Goal: Information Seeking & Learning: Check status

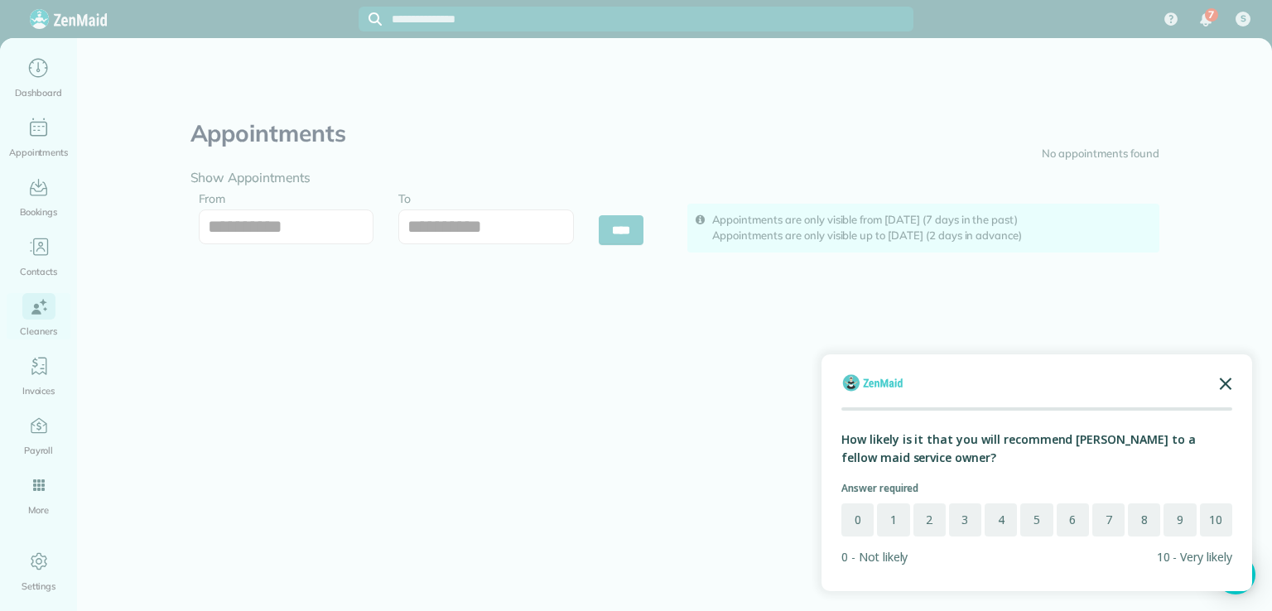
click at [1224, 378] on icon "Close the survey" at bounding box center [1225, 382] width 33 height 33
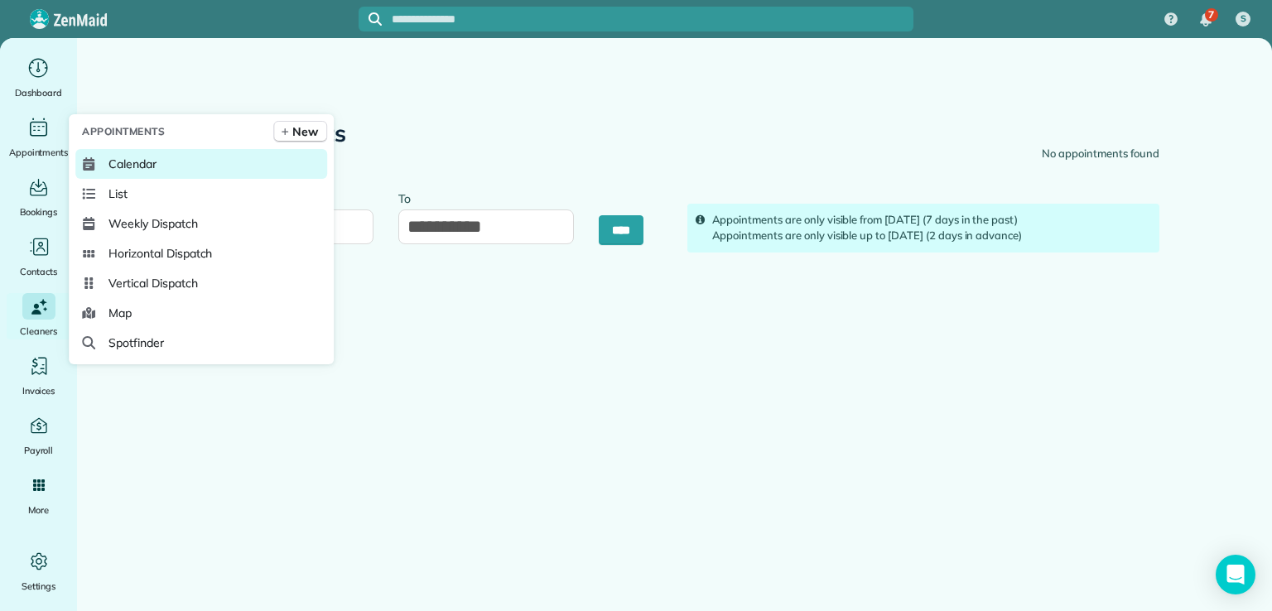
click at [139, 160] on span "Calendar" at bounding box center [132, 164] width 48 height 17
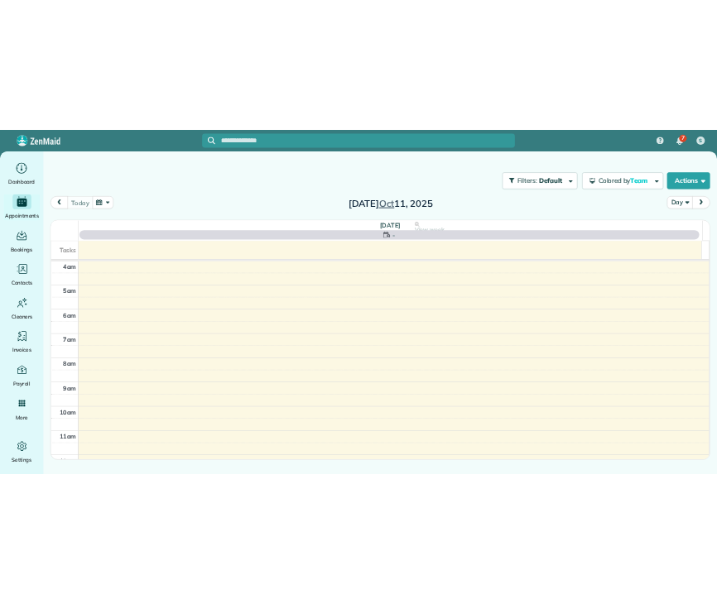
scroll to position [129, 0]
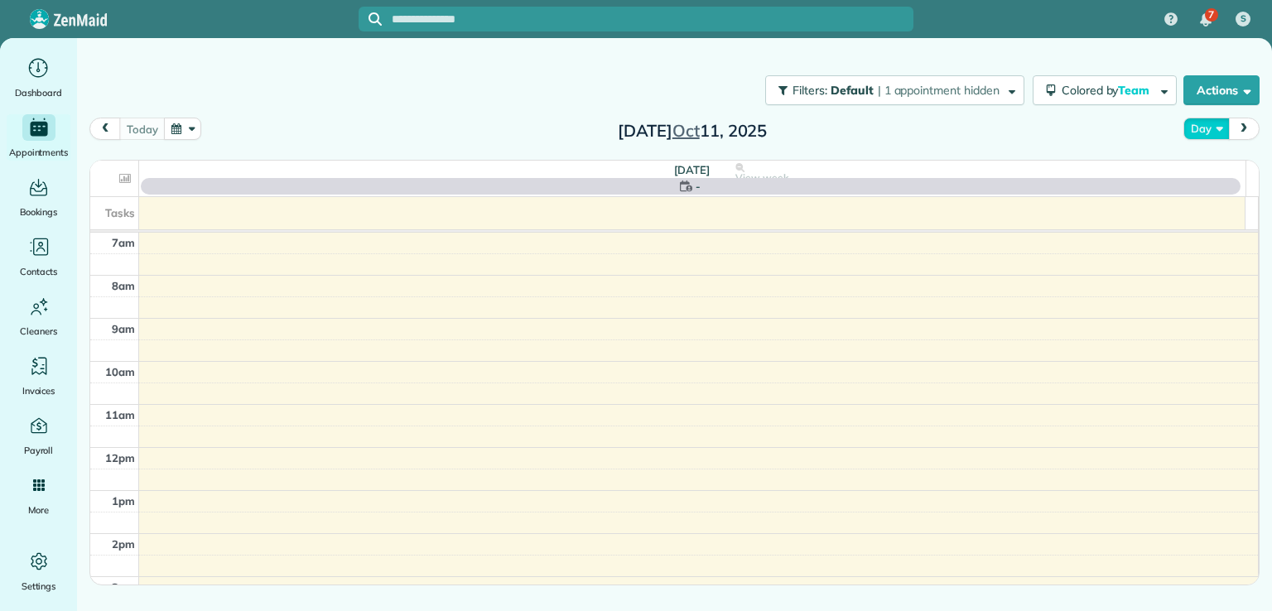
click at [1220, 125] on button "Day" at bounding box center [1206, 129] width 46 height 22
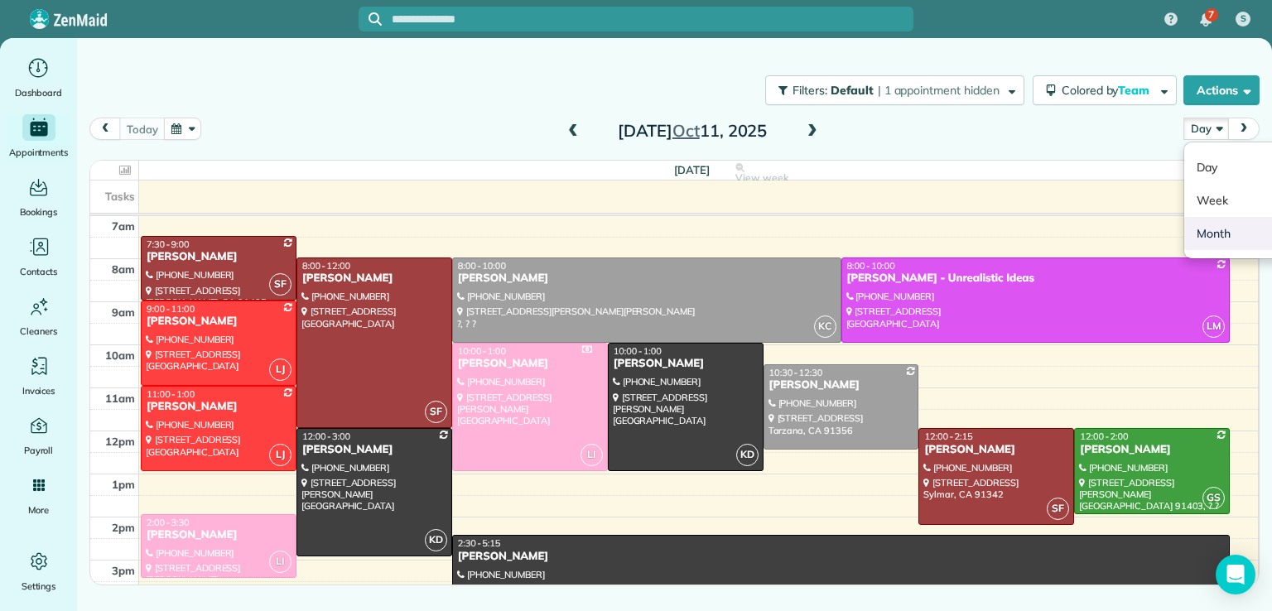
click at [1205, 240] on link "Month" at bounding box center [1249, 233] width 131 height 33
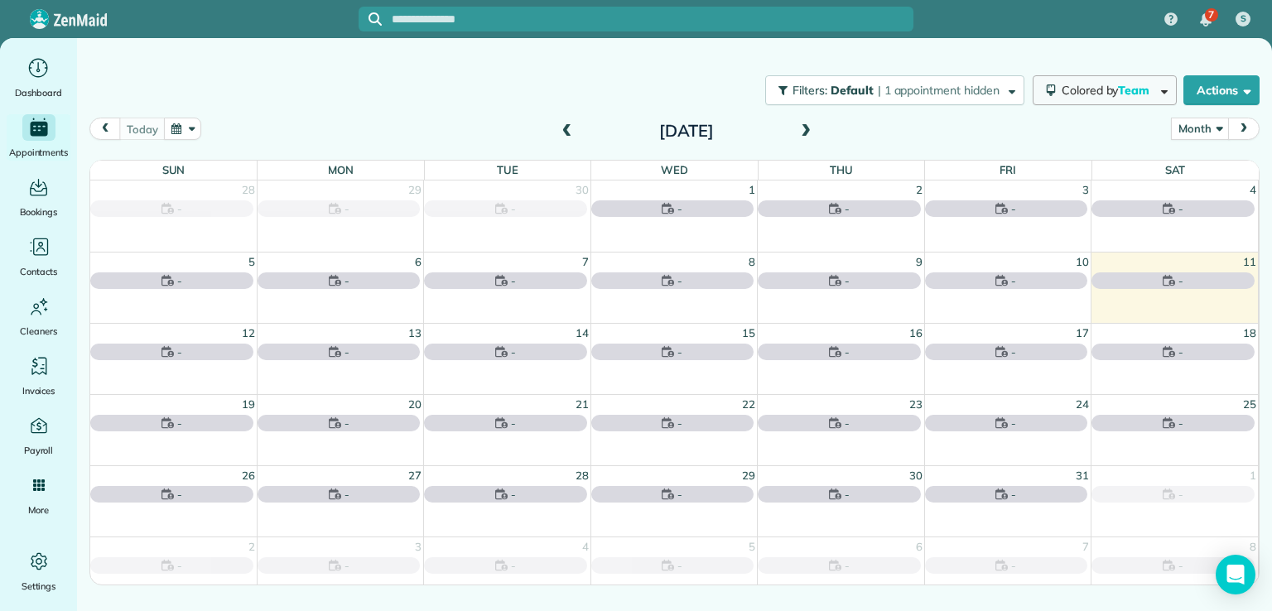
click at [1114, 90] on span "Colored by Team" at bounding box center [1108, 90] width 94 height 15
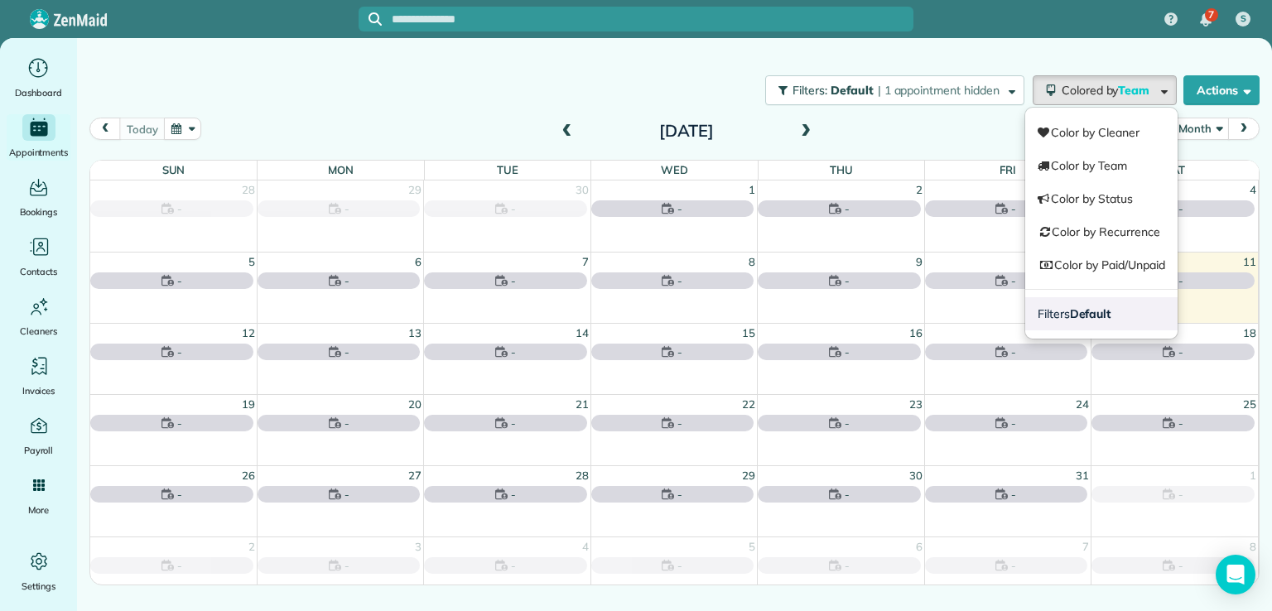
click at [1093, 322] on link "Filters Default" at bounding box center [1101, 313] width 152 height 33
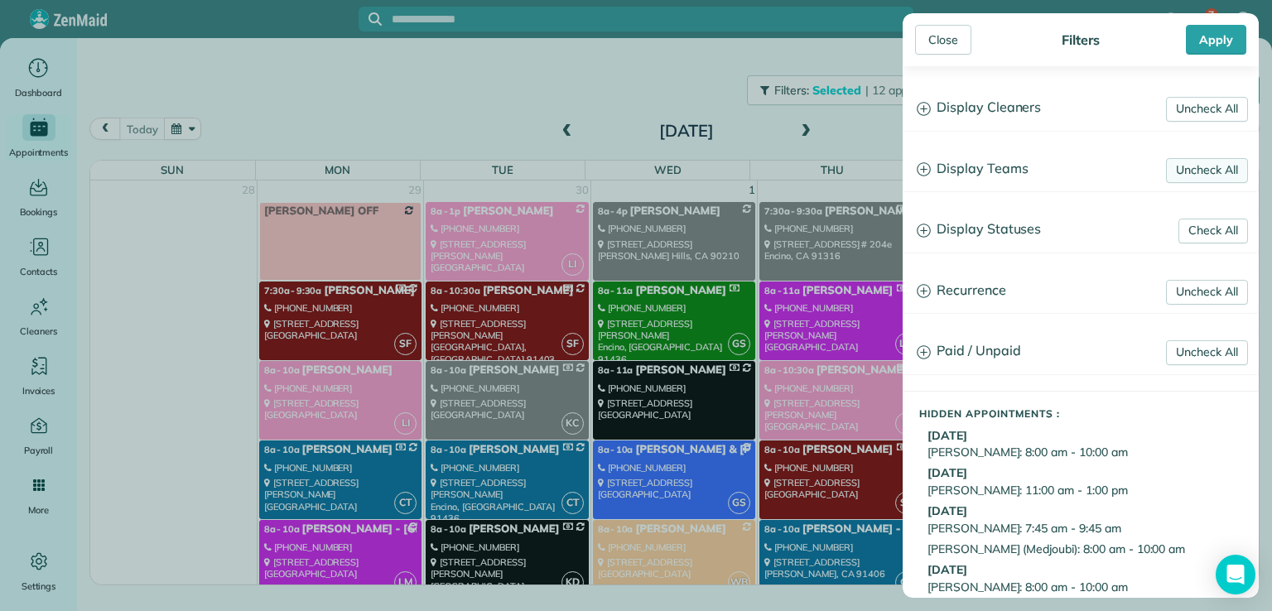
click at [1179, 161] on link "Uncheck All" at bounding box center [1207, 170] width 82 height 25
click at [1180, 108] on link "Uncheck All" at bounding box center [1207, 109] width 82 height 25
click at [966, 164] on h3 "Display Teams" at bounding box center [1080, 169] width 354 height 42
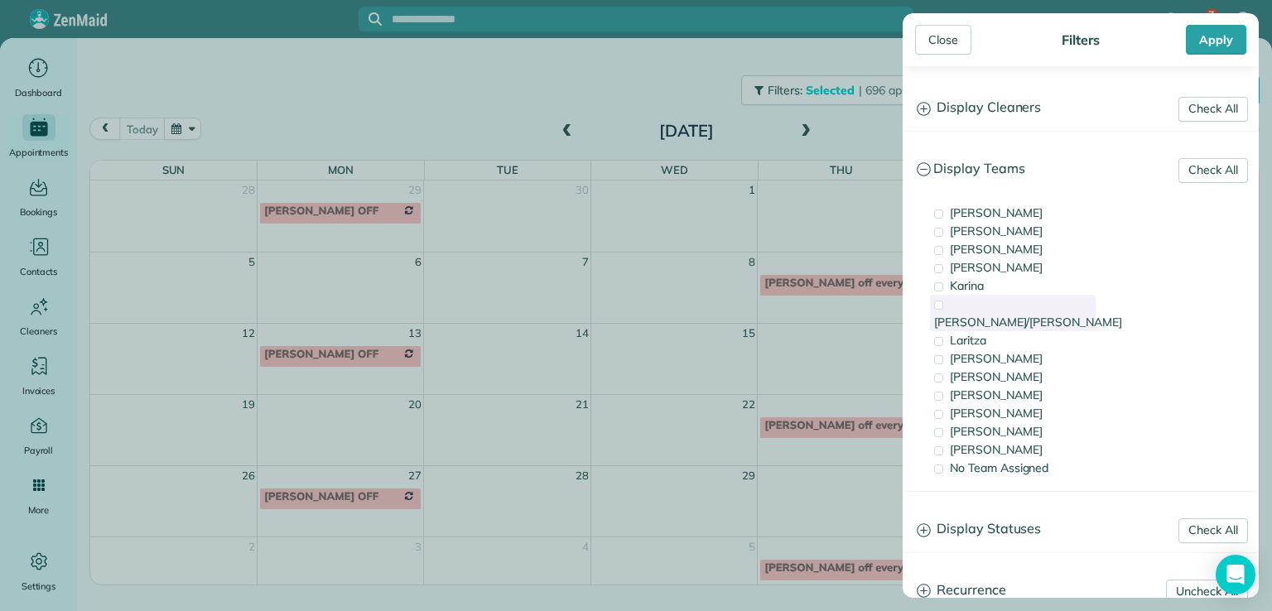
click at [977, 315] on span "[PERSON_NAME]/[PERSON_NAME]" at bounding box center [1028, 322] width 188 height 15
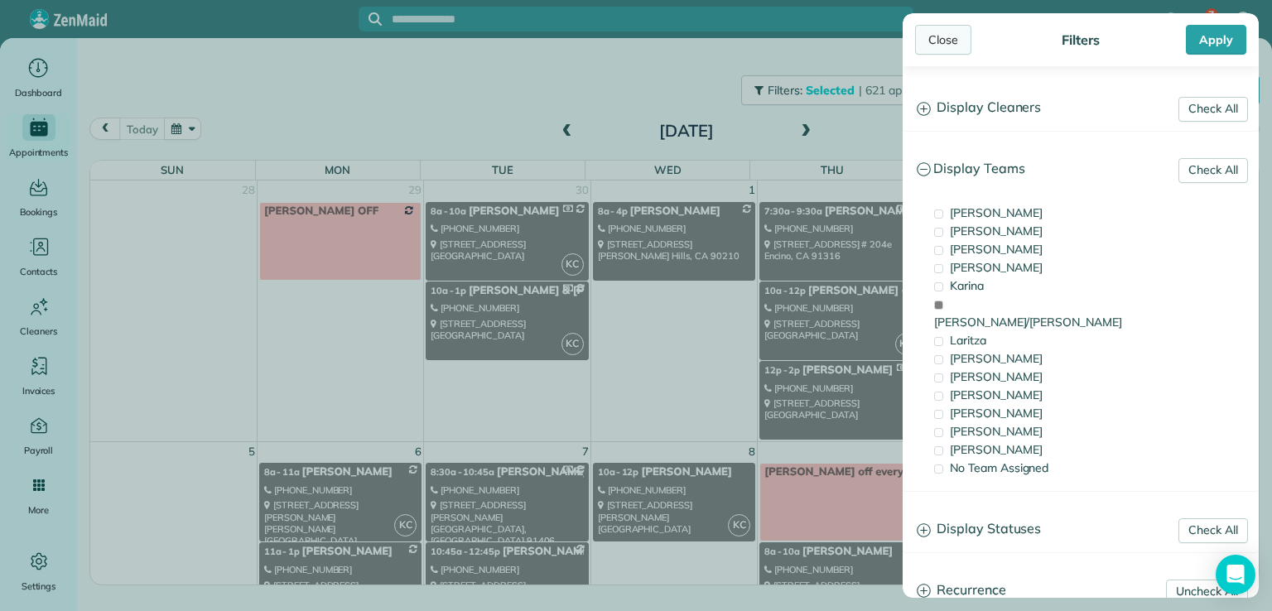
click at [940, 40] on div "Close" at bounding box center [943, 40] width 56 height 30
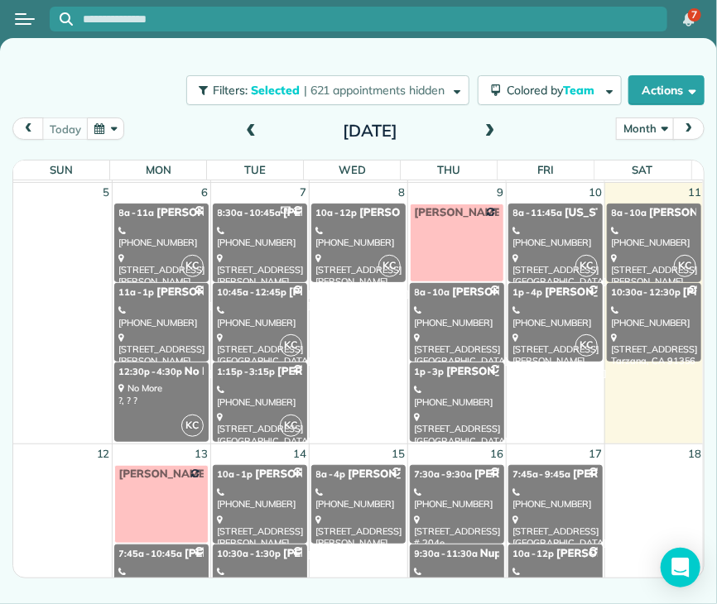
scroll to position [267, 0]
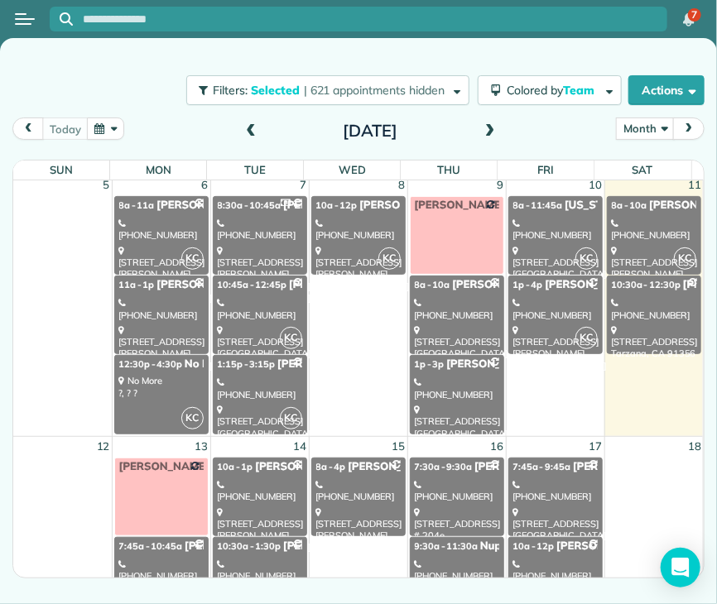
click at [267, 325] on div "[STREET_ADDRESS]" at bounding box center [260, 343] width 84 height 36
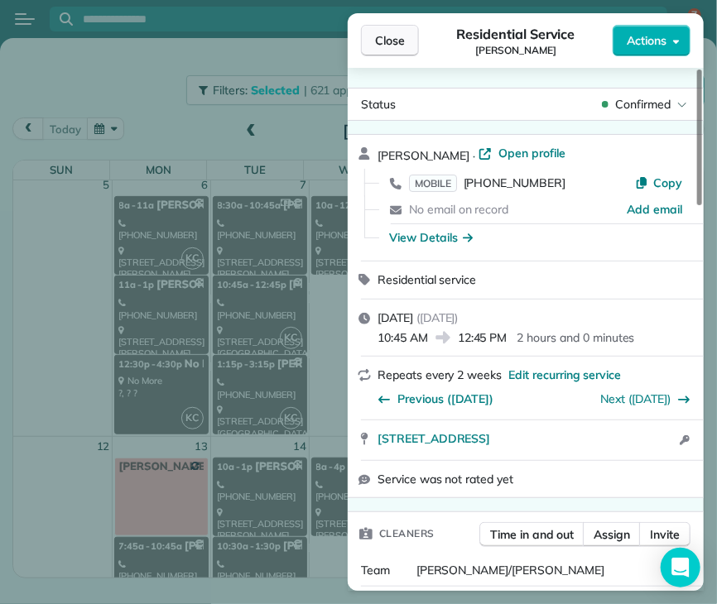
click at [392, 49] on button "Close" at bounding box center [390, 40] width 58 height 31
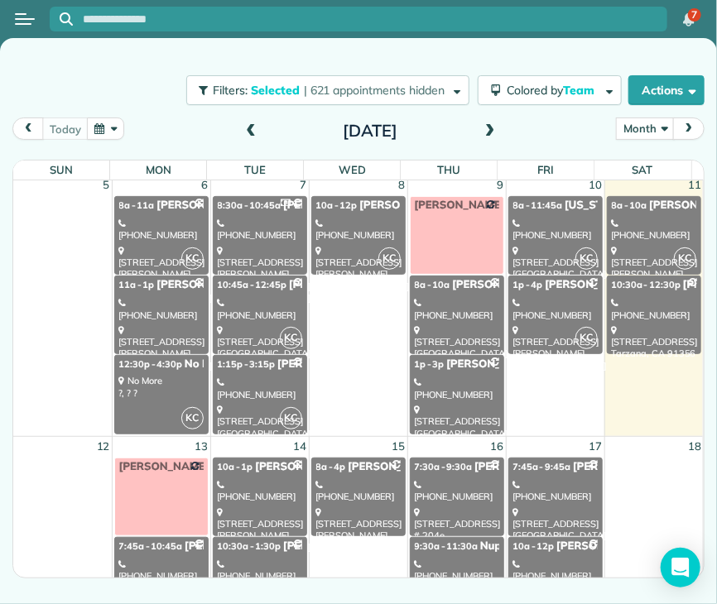
click at [364, 245] on div "[STREET_ADDRESS][PERSON_NAME]" at bounding box center [358, 268] width 84 height 47
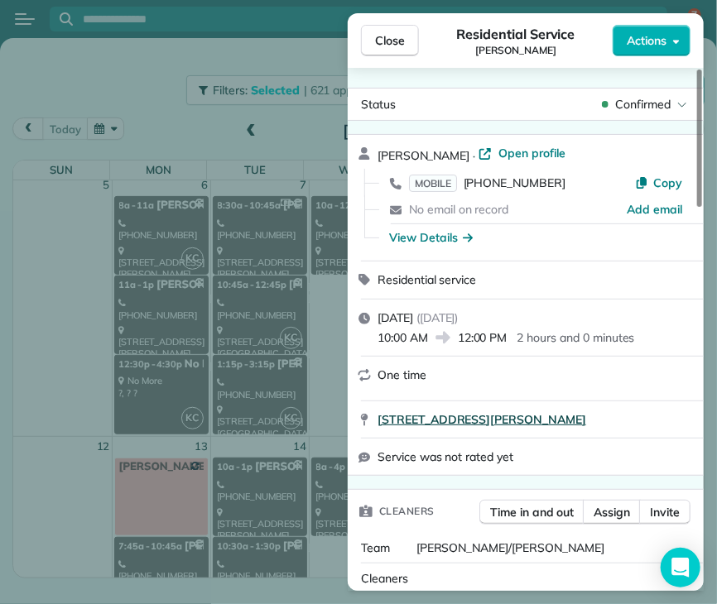
click at [586, 414] on span "[STREET_ADDRESS][PERSON_NAME]" at bounding box center [482, 420] width 209 height 17
click at [401, 36] on span "Close" at bounding box center [390, 40] width 30 height 17
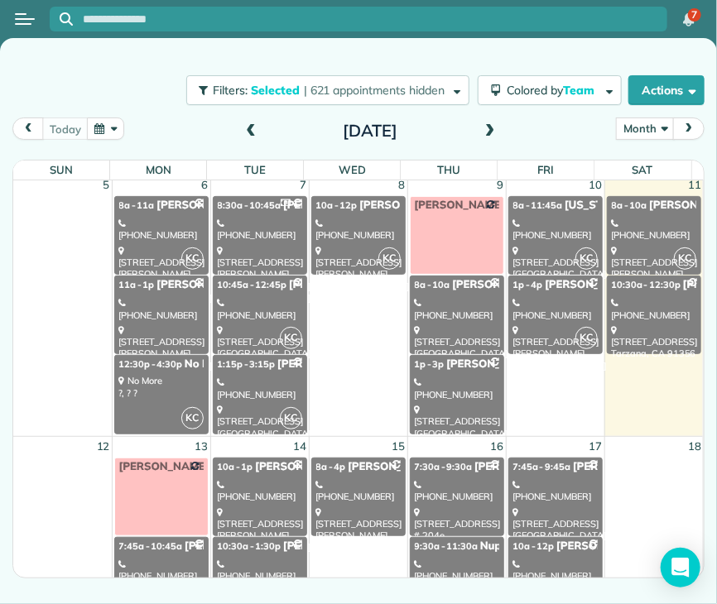
click at [508, 226] on link "KC 8a - 11:45a [US_STATE][PERSON_NAME] [PHONE_NUMBER] [STREET_ADDRESS]" at bounding box center [555, 235] width 94 height 79
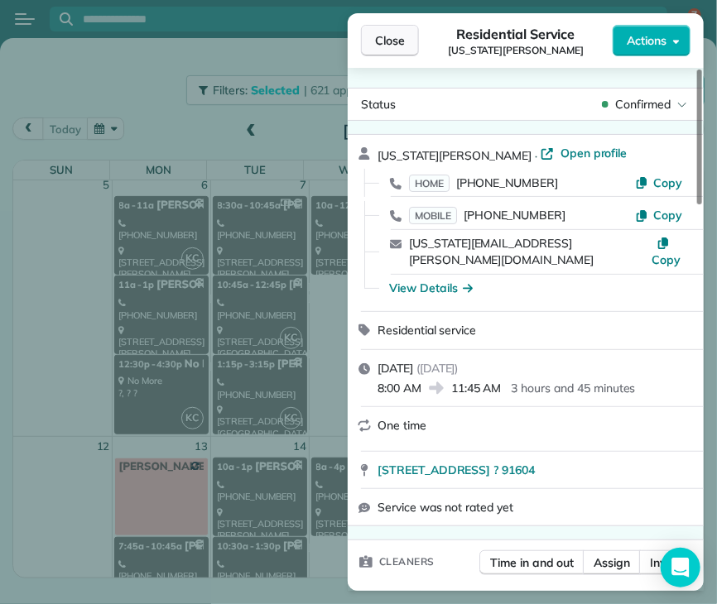
click at [378, 40] on span "Close" at bounding box center [390, 40] width 30 height 17
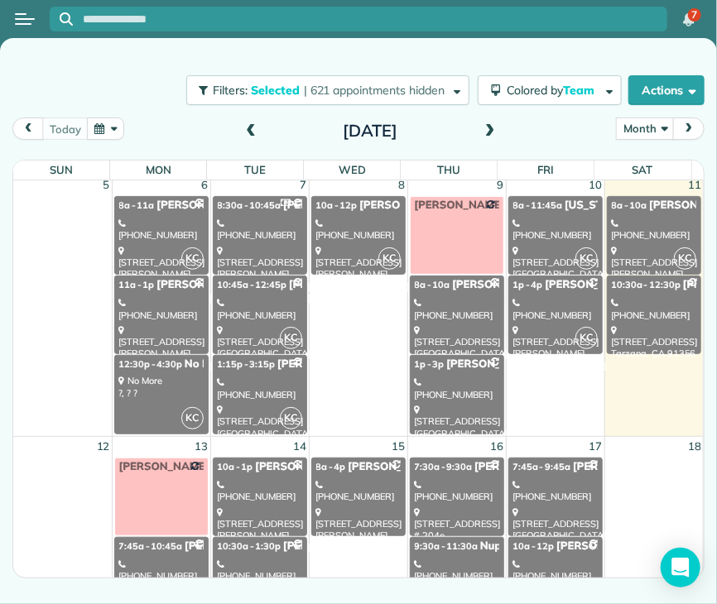
click at [475, 325] on div "[STREET_ADDRESS]" at bounding box center [457, 343] width 84 height 36
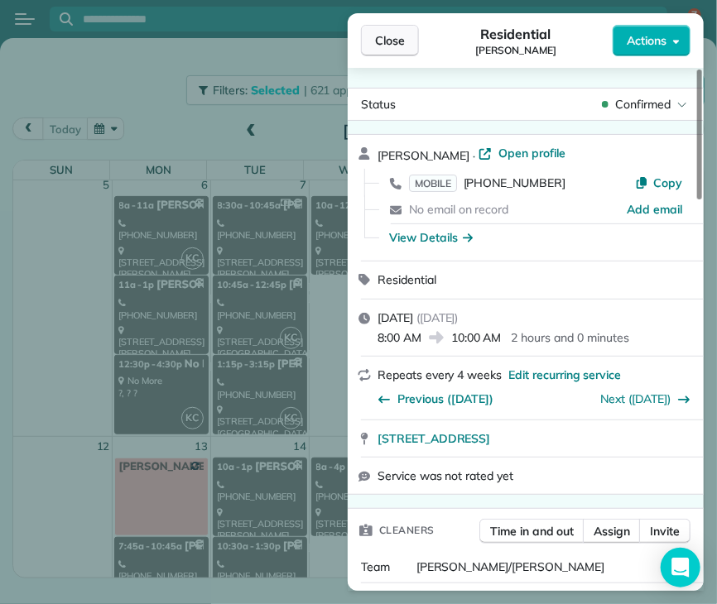
click at [388, 49] on button "Close" at bounding box center [390, 40] width 58 height 31
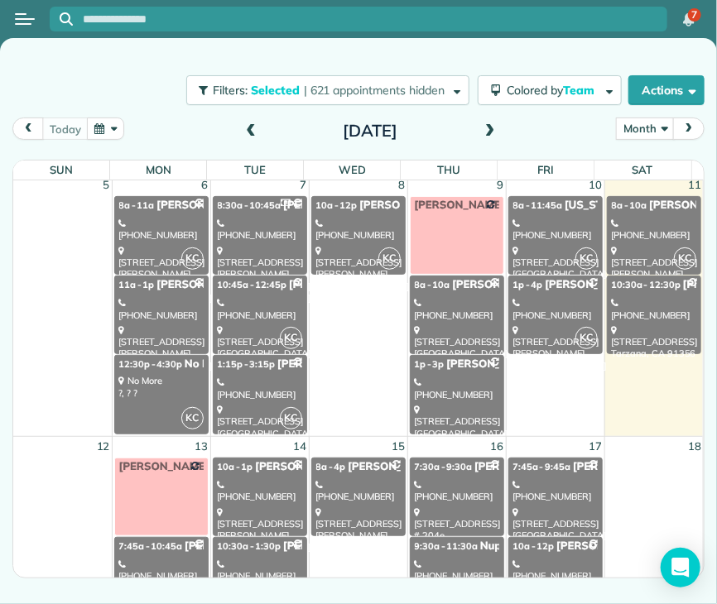
click at [415, 378] on icon at bounding box center [418, 382] width 7 height 9
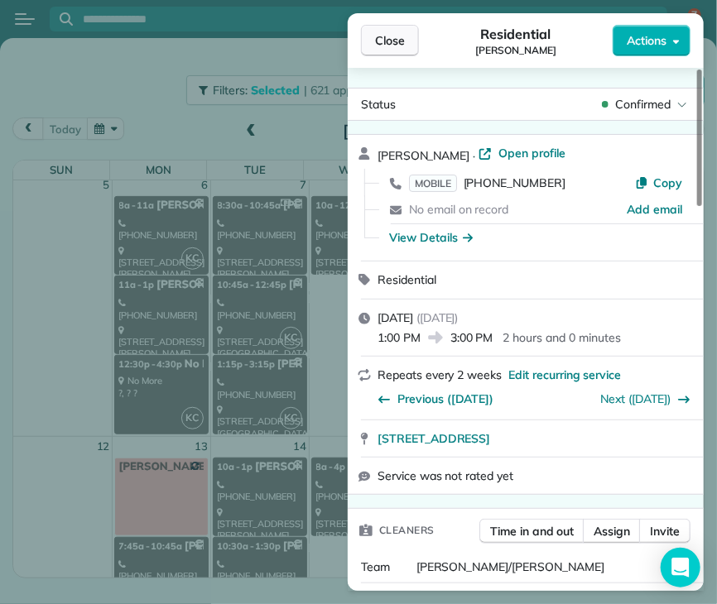
click at [384, 46] on span "Close" at bounding box center [390, 40] width 30 height 17
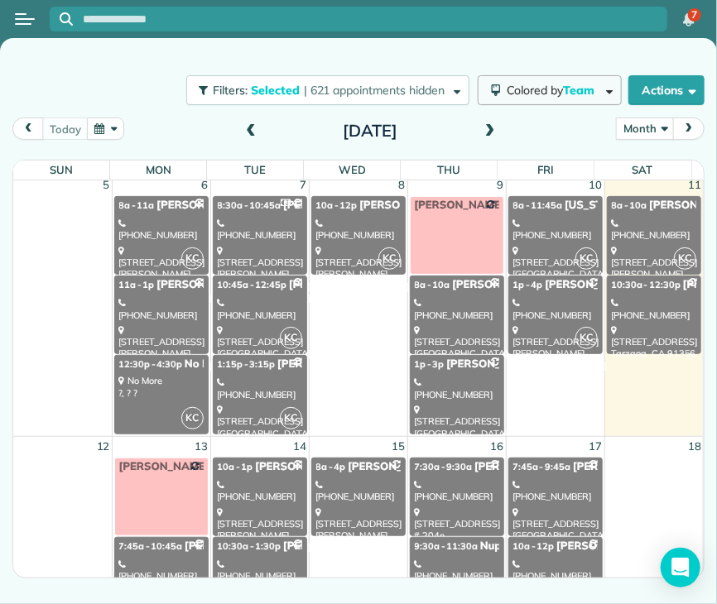
click at [590, 90] on span "Team" at bounding box center [580, 90] width 34 height 15
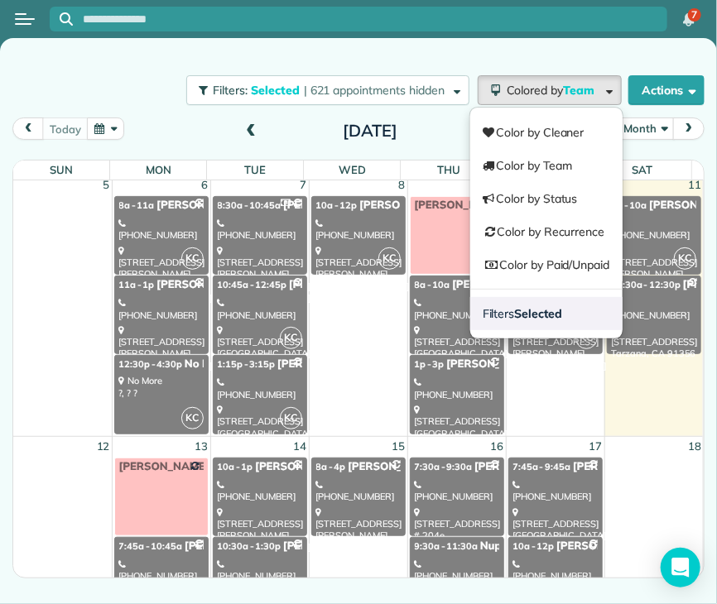
click at [563, 319] on link "Filters Selected" at bounding box center [546, 313] width 152 height 33
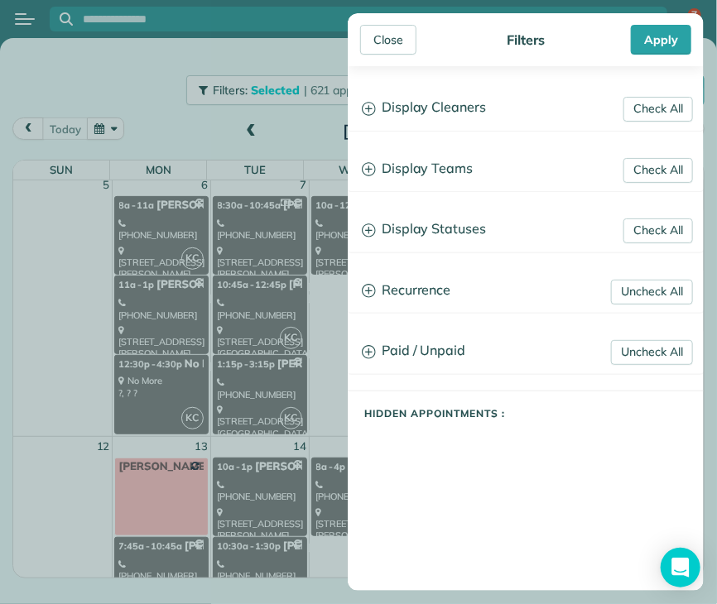
click at [450, 166] on h3 "Display Teams" at bounding box center [526, 169] width 354 height 42
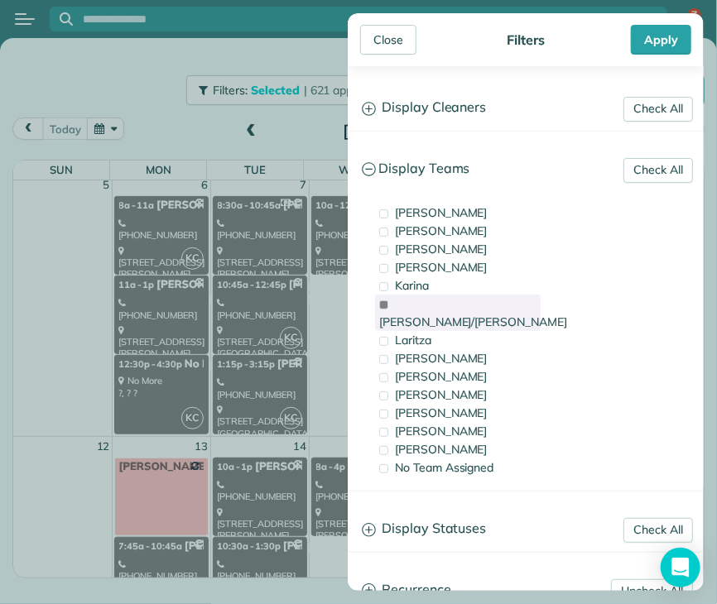
click at [417, 315] on span "[PERSON_NAME]/[PERSON_NAME]" at bounding box center [473, 322] width 188 height 15
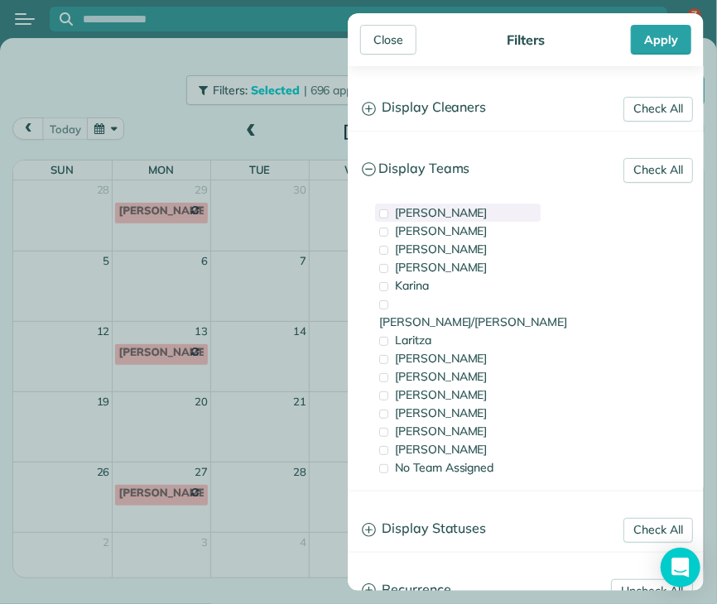
click at [454, 214] on div "[PERSON_NAME]" at bounding box center [458, 213] width 166 height 18
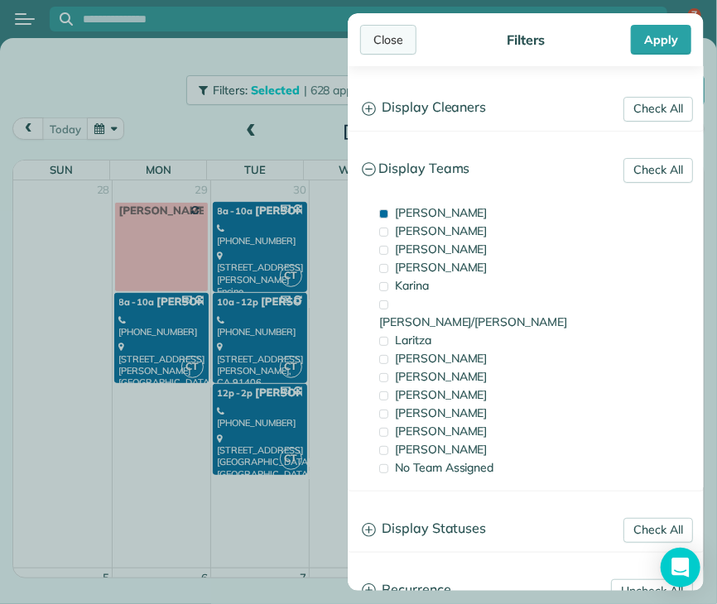
click at [391, 41] on div "Close" at bounding box center [388, 40] width 56 height 30
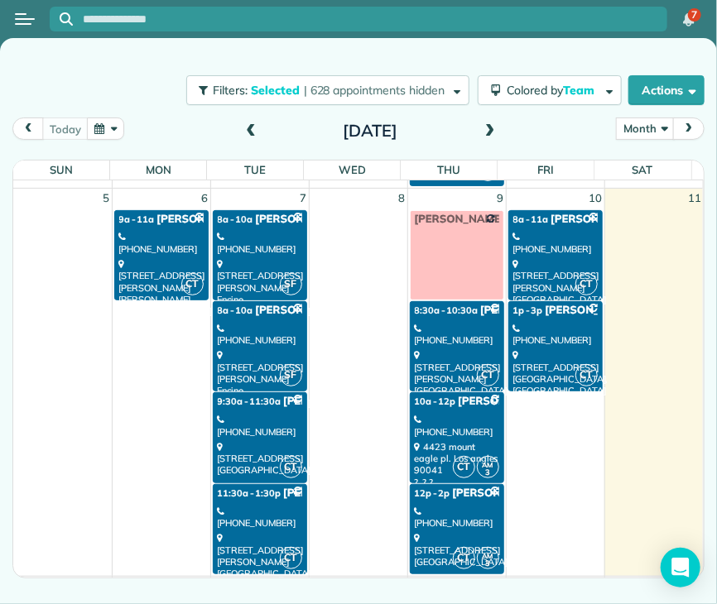
scroll to position [378, 0]
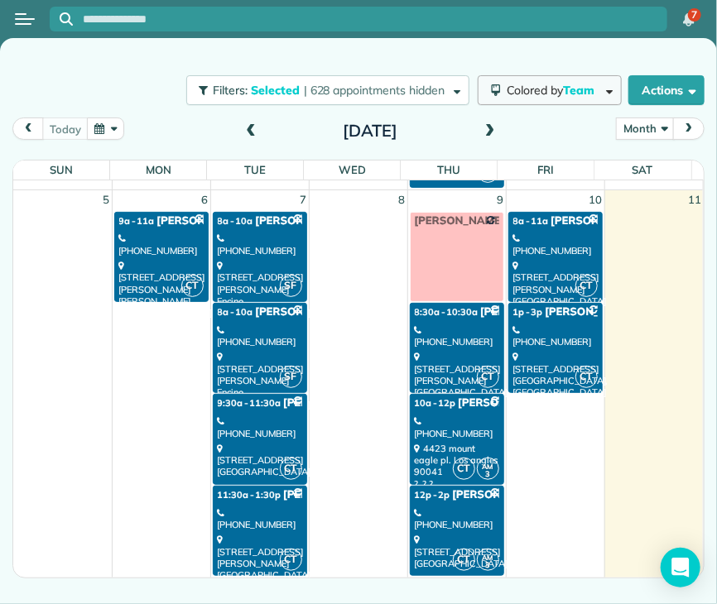
click at [563, 86] on span "Team" at bounding box center [580, 90] width 34 height 15
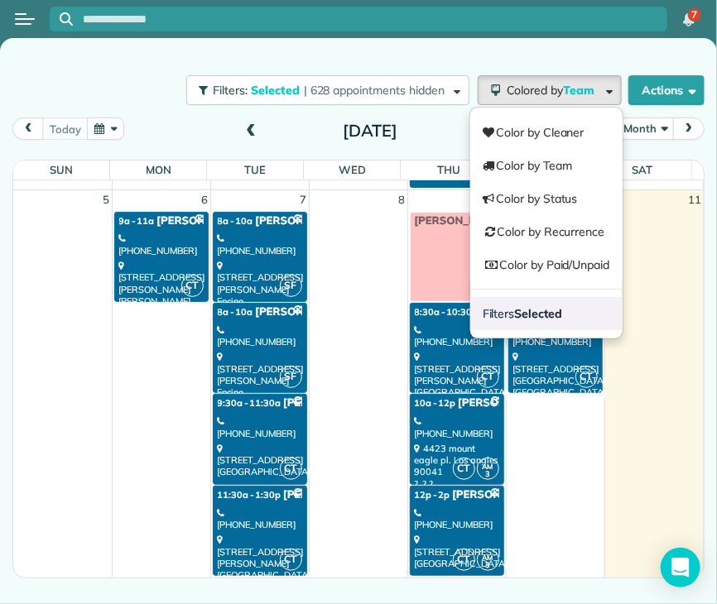
click at [533, 310] on strong "Selected" at bounding box center [539, 313] width 48 height 15
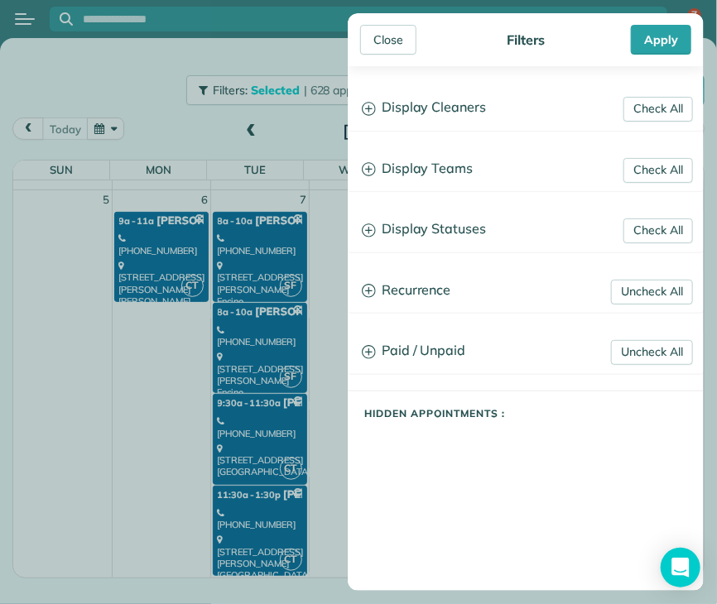
click at [414, 163] on h3 "Display Teams" at bounding box center [526, 169] width 354 height 42
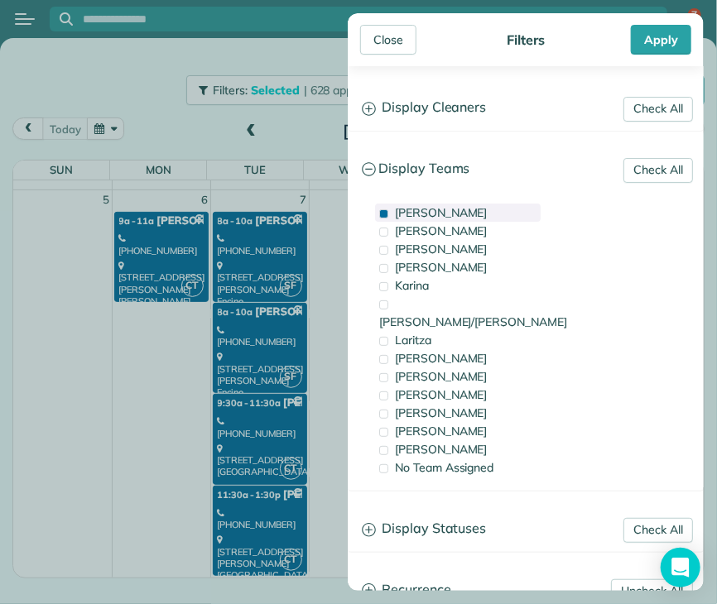
click at [412, 214] on span "[PERSON_NAME]" at bounding box center [441, 212] width 93 height 15
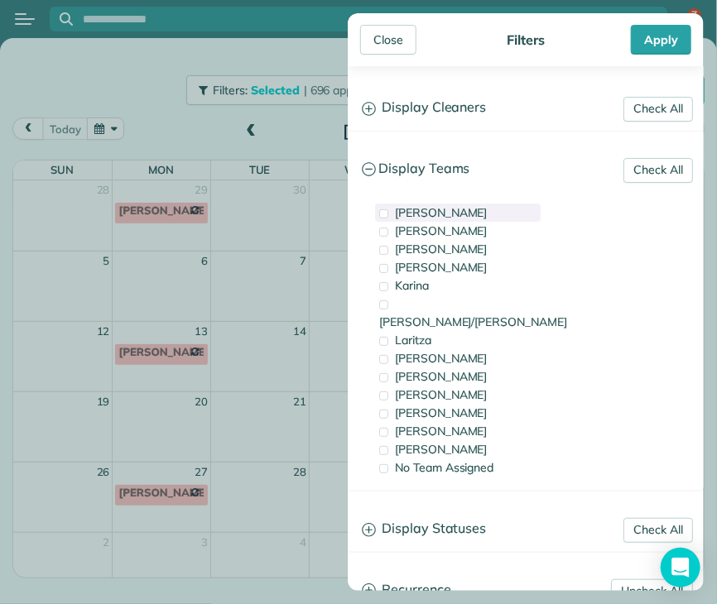
scroll to position [0, 0]
drag, startPoint x: 419, startPoint y: 392, endPoint x: 427, endPoint y: 391, distance: 8.3
click at [386, 410] on span at bounding box center [383, 414] width 9 height 9
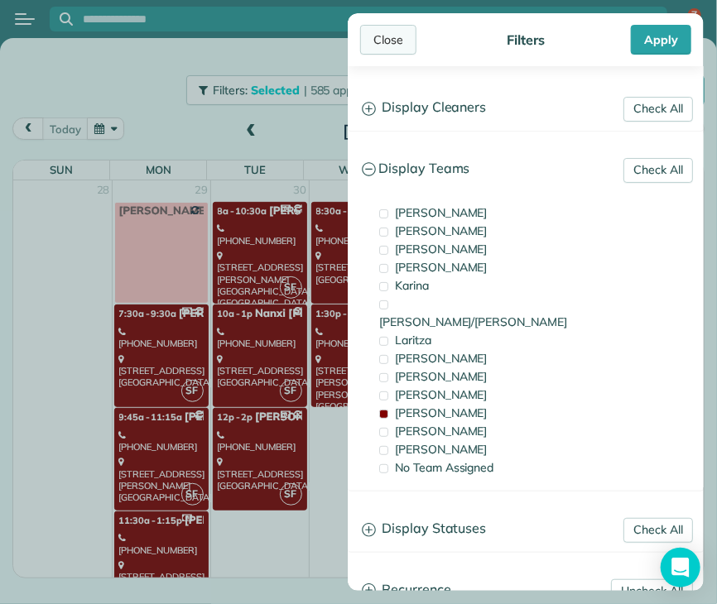
click at [397, 28] on div "Close" at bounding box center [388, 40] width 56 height 30
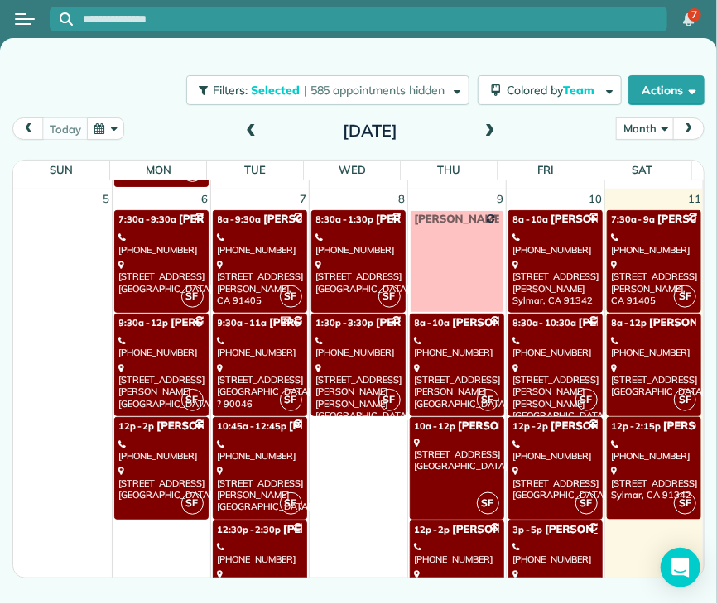
scroll to position [522, 0]
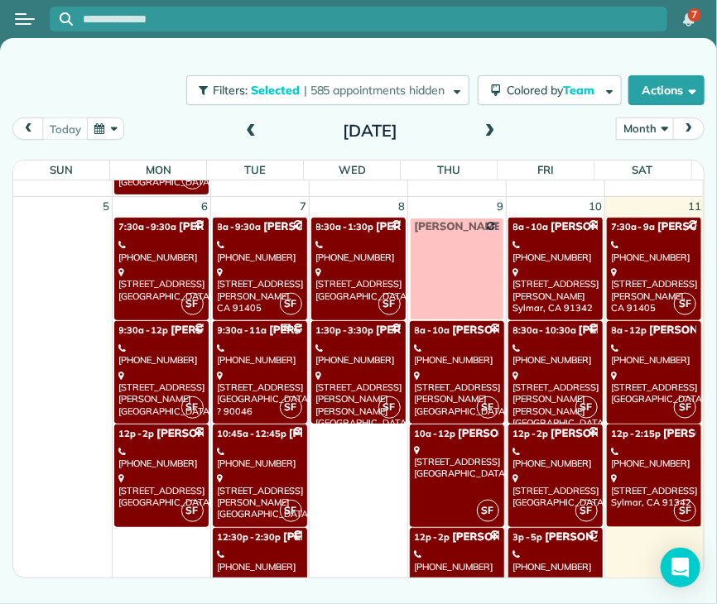
click at [190, 267] on div "[STREET_ADDRESS]" at bounding box center [161, 285] width 84 height 36
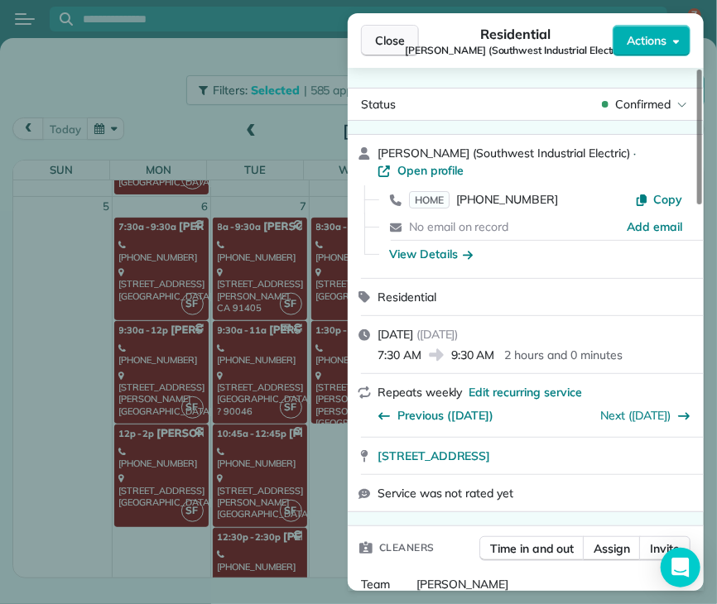
click at [380, 39] on span "Close" at bounding box center [390, 40] width 30 height 17
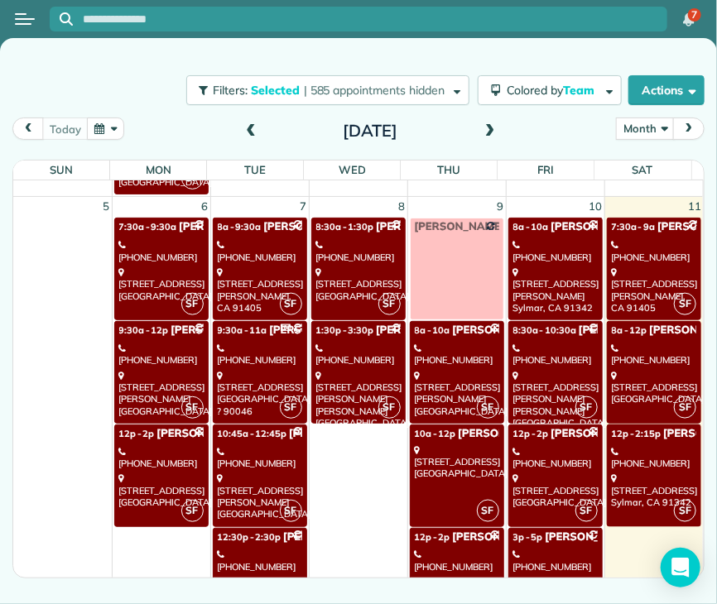
click at [180, 441] on link "SF 12p - 2p [PERSON_NAME] [PHONE_NUMBER] [STREET_ADDRESS]" at bounding box center [161, 476] width 94 height 103
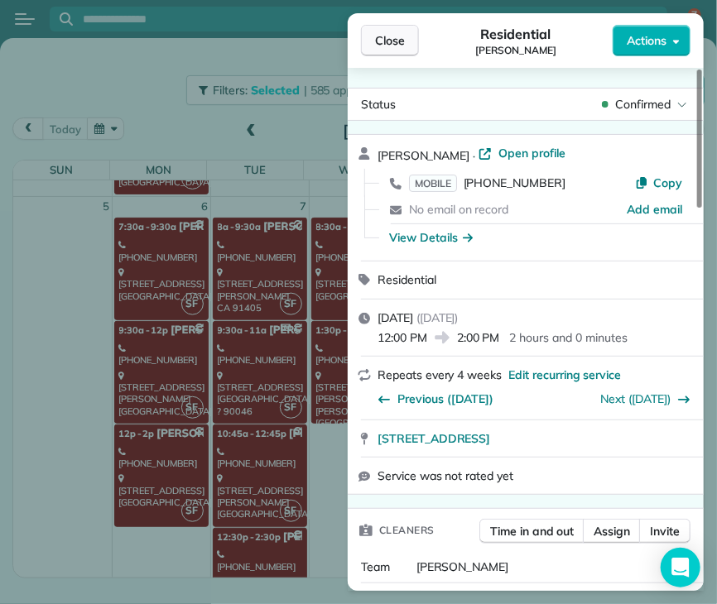
click at [396, 41] on span "Close" at bounding box center [390, 40] width 30 height 17
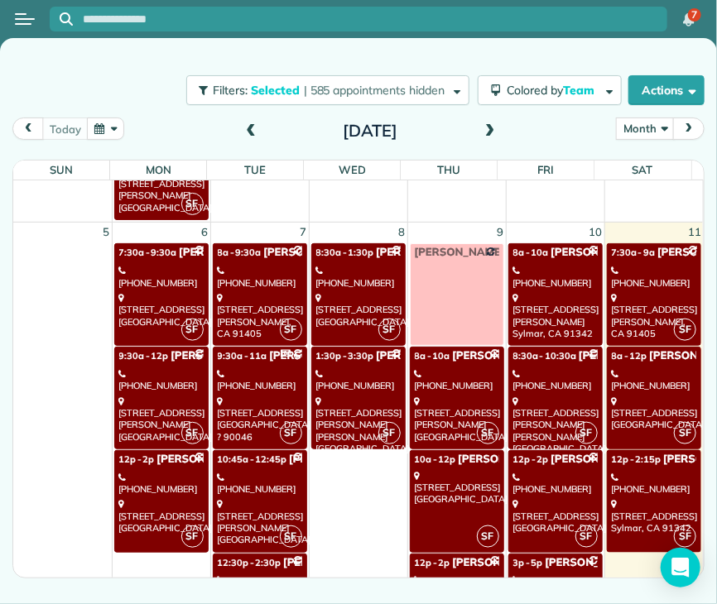
scroll to position [503, 0]
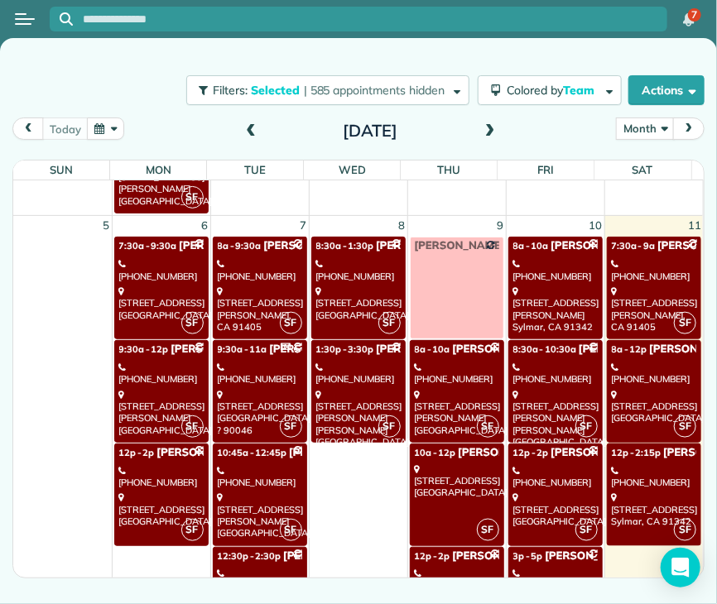
click at [659, 492] on div "[STREET_ADDRESS]" at bounding box center [654, 510] width 85 height 36
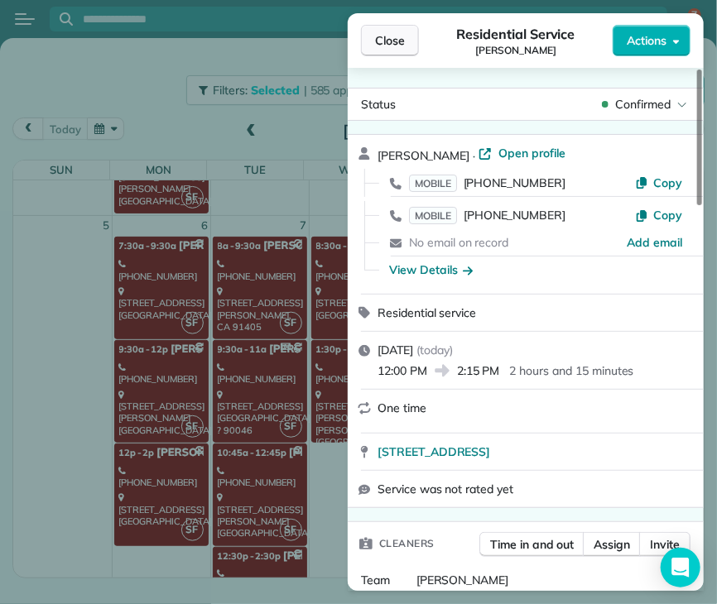
click at [391, 37] on span "Close" at bounding box center [390, 40] width 30 height 17
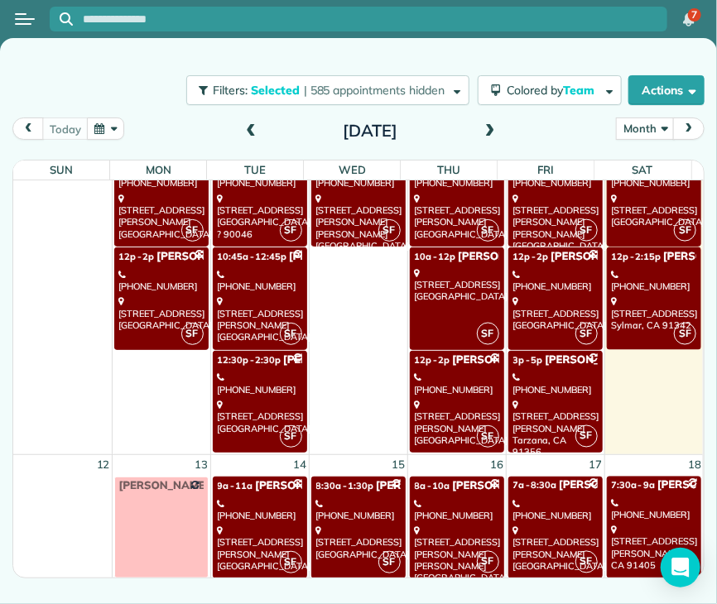
scroll to position [699, 0]
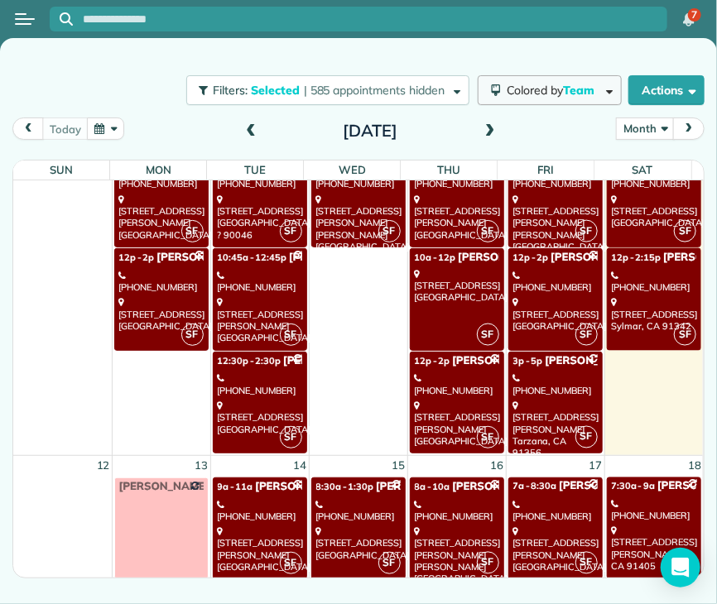
click at [566, 94] on span "Team" at bounding box center [580, 90] width 34 height 15
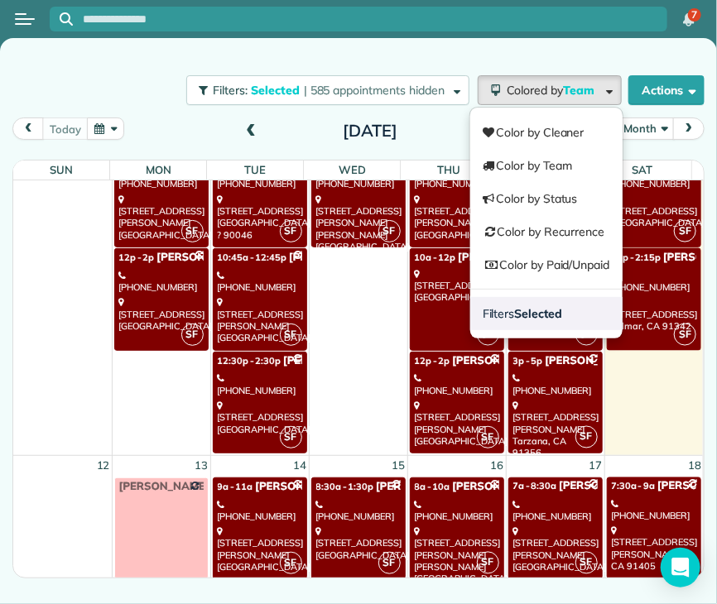
click at [537, 324] on link "Filters Selected" at bounding box center [546, 313] width 152 height 33
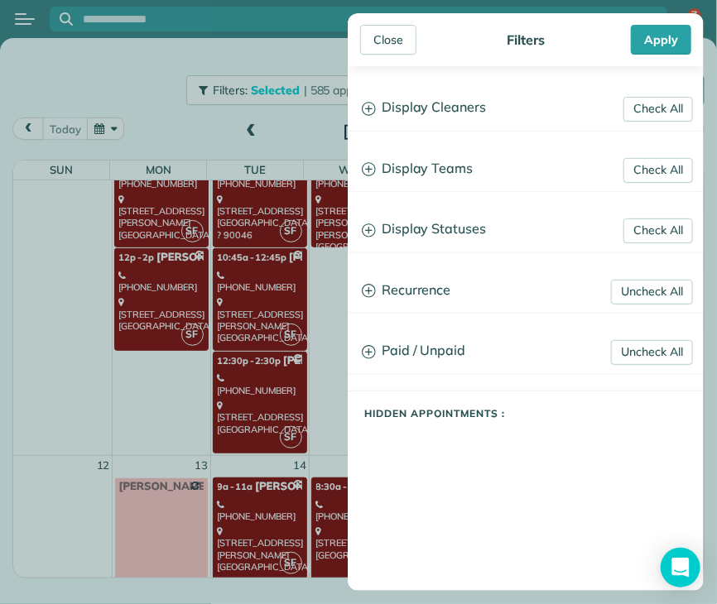
click at [441, 166] on h3 "Display Teams" at bounding box center [526, 169] width 354 height 42
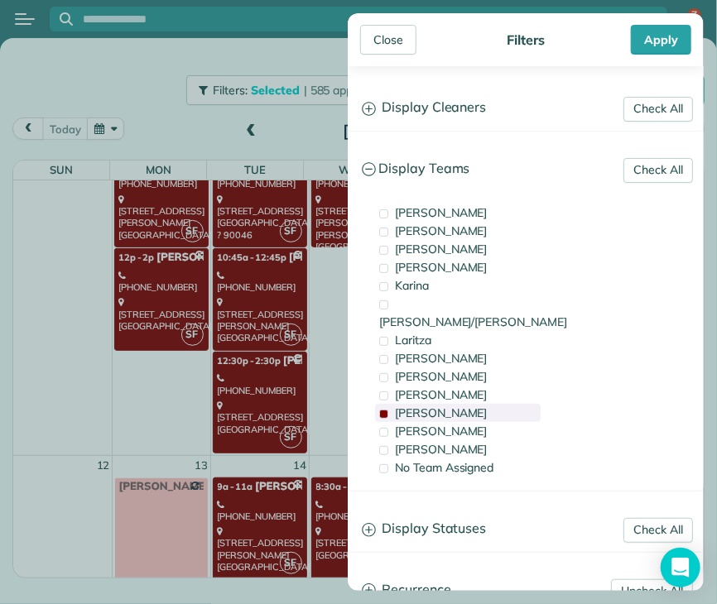
click at [413, 406] on span "[PERSON_NAME]" at bounding box center [441, 413] width 93 height 15
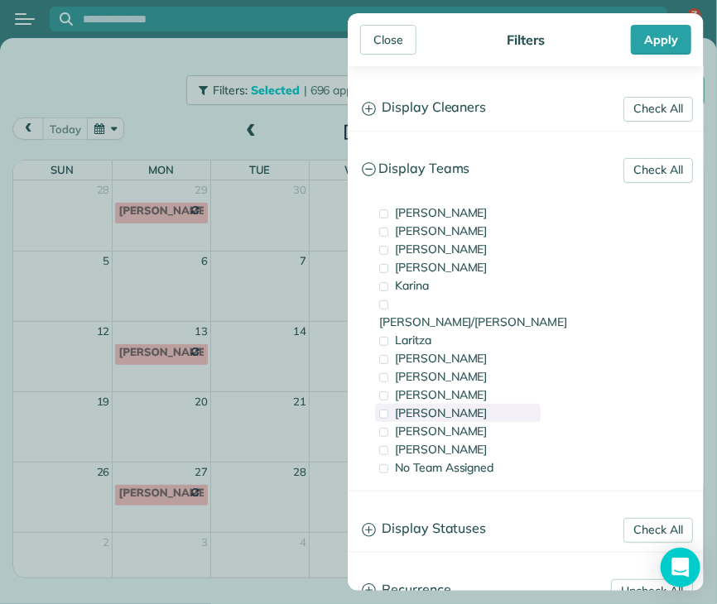
scroll to position [0, 0]
click at [431, 333] on span "Laritza" at bounding box center [413, 340] width 36 height 15
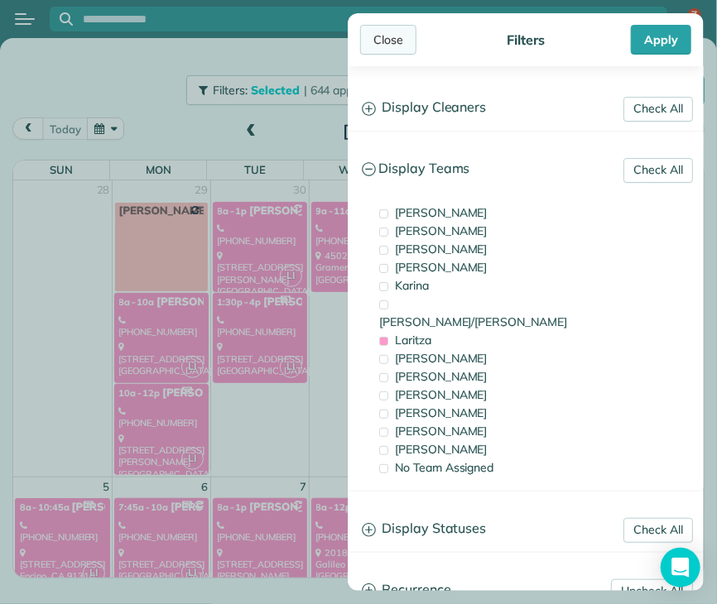
click at [381, 37] on div "Close" at bounding box center [388, 40] width 56 height 30
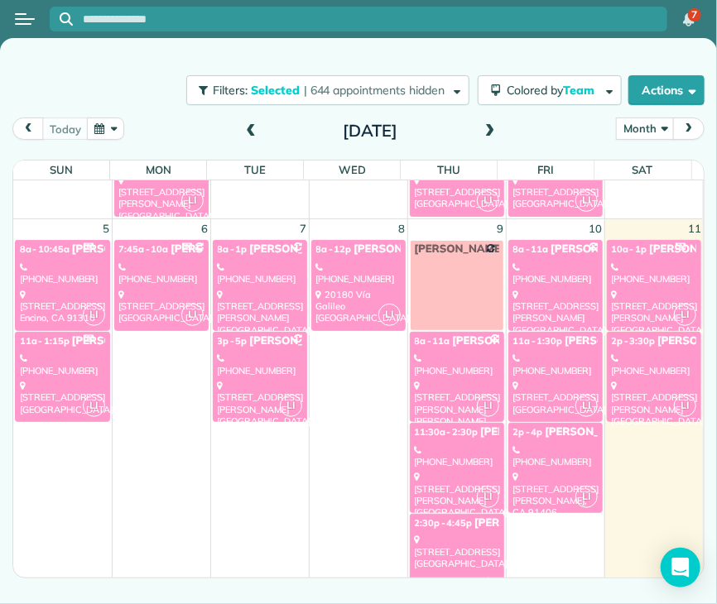
scroll to position [264, 0]
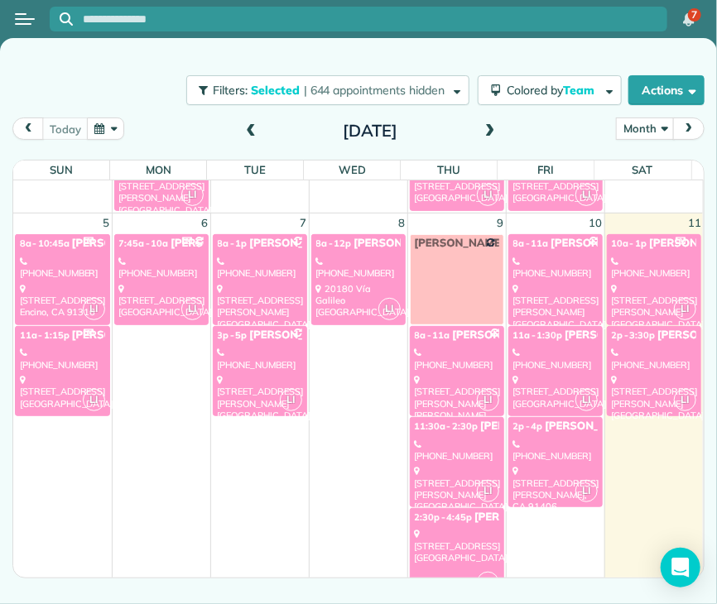
drag, startPoint x: 476, startPoint y: 463, endPoint x: 425, endPoint y: 478, distance: 53.5
click at [425, 478] on div "[STREET_ADDRESS][PERSON_NAME]" at bounding box center [457, 488] width 84 height 47
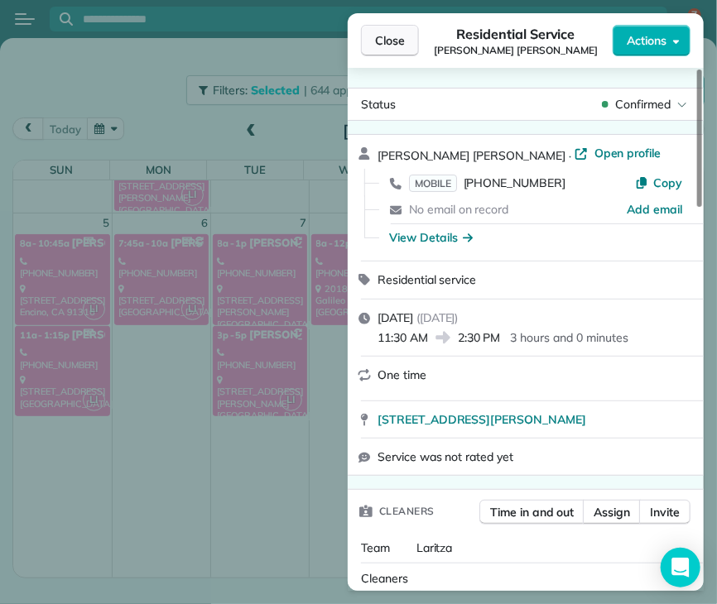
click at [392, 40] on span "Close" at bounding box center [390, 40] width 30 height 17
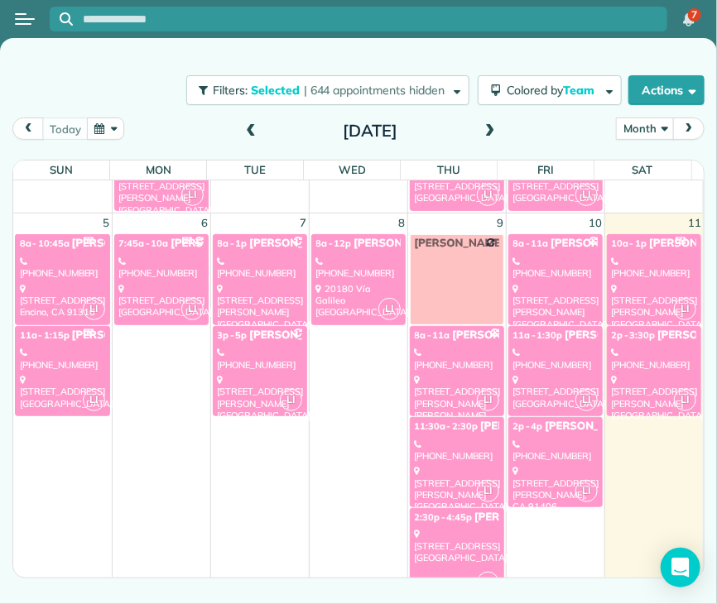
click at [440, 532] on div "[STREET_ADDRESS]" at bounding box center [457, 546] width 84 height 36
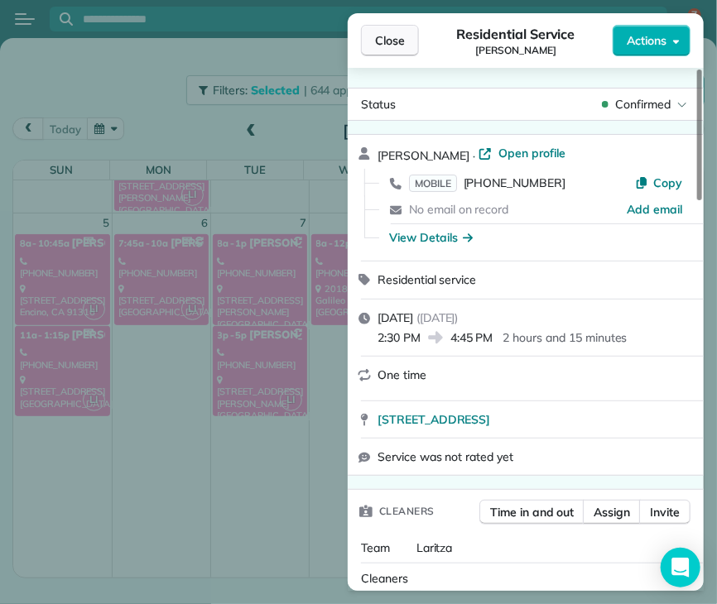
click at [396, 44] on span "Close" at bounding box center [390, 40] width 30 height 17
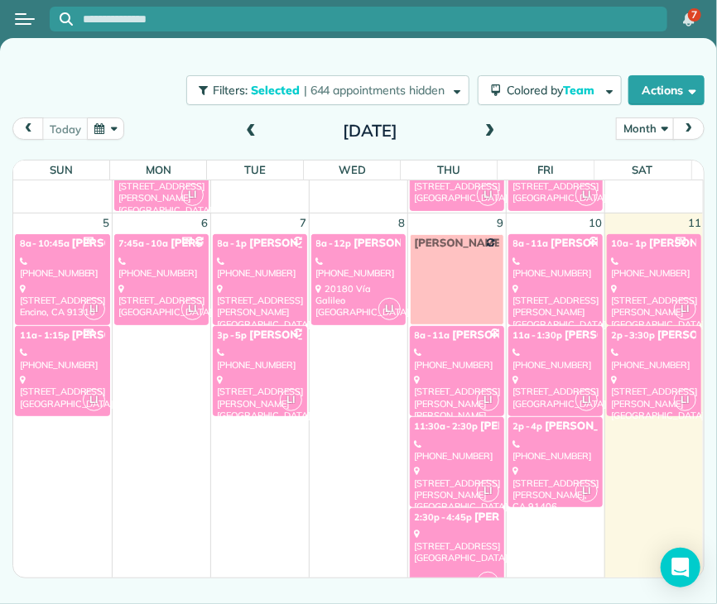
click at [556, 392] on div "[STREET_ADDRESS]" at bounding box center [555, 392] width 84 height 36
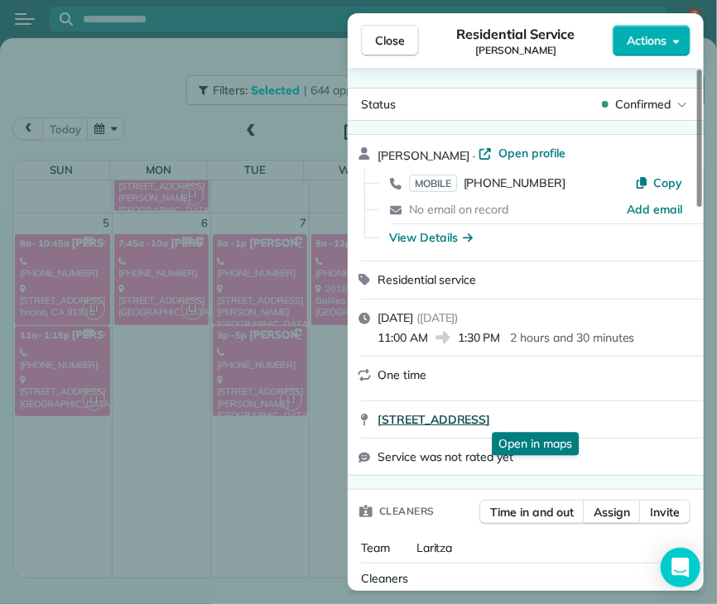
click at [490, 416] on span "[STREET_ADDRESS]" at bounding box center [434, 420] width 113 height 17
click at [394, 40] on span "Close" at bounding box center [390, 40] width 30 height 17
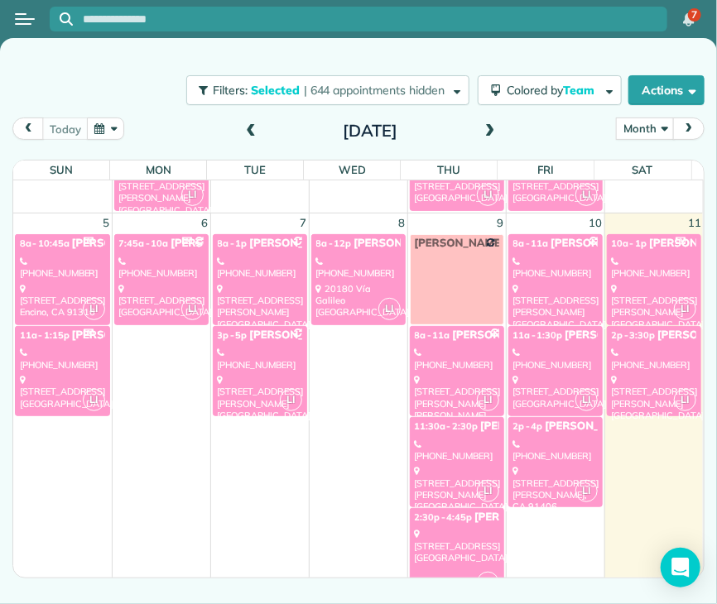
click at [528, 442] on div "[PHONE_NUMBER]" at bounding box center [555, 451] width 84 height 24
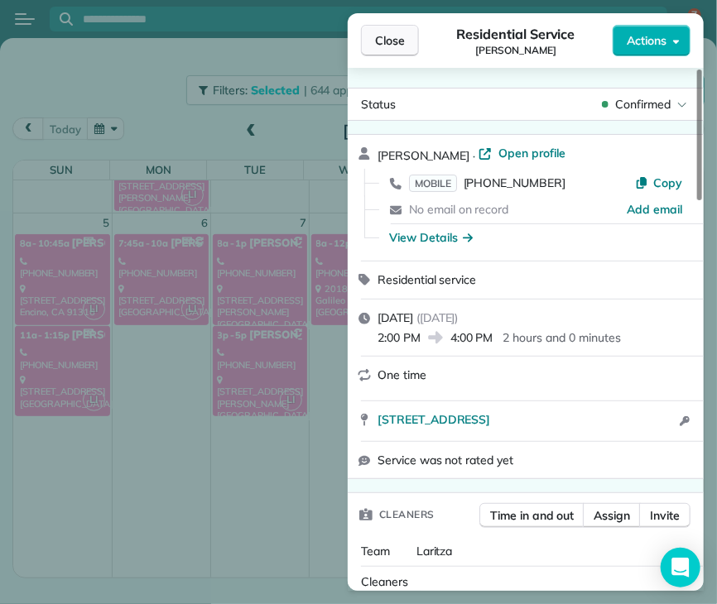
click at [391, 44] on span "Close" at bounding box center [390, 40] width 30 height 17
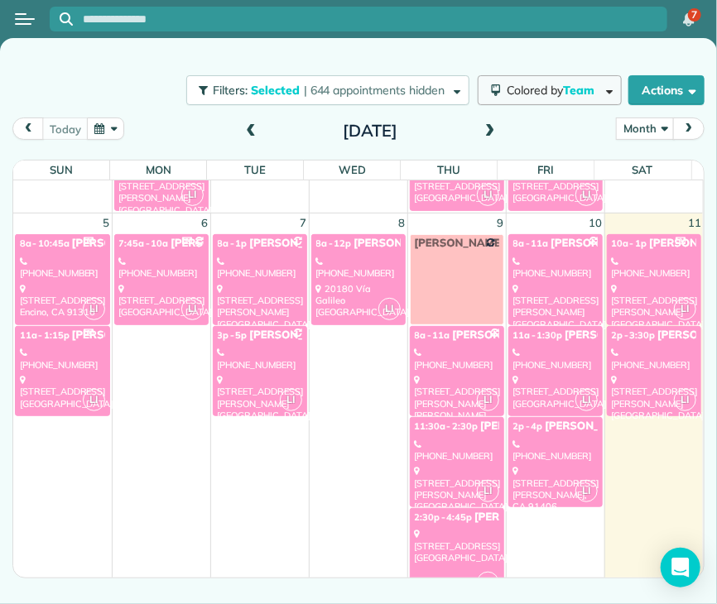
click at [570, 99] on button "Colored by Team" at bounding box center [550, 90] width 144 height 30
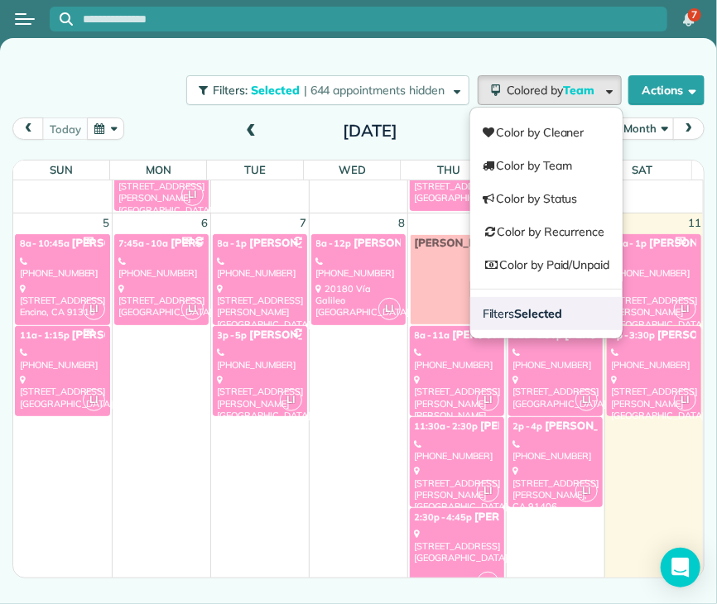
click at [538, 315] on strong "Selected" at bounding box center [539, 313] width 48 height 15
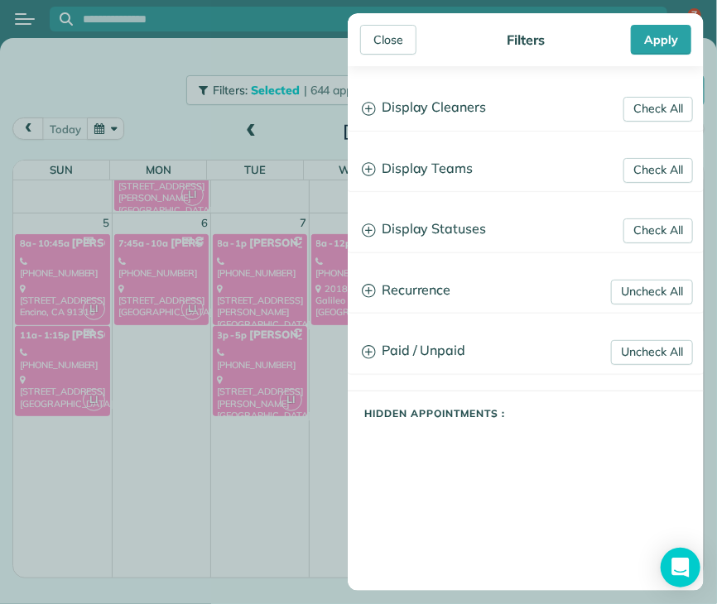
click at [439, 163] on h3 "Display Teams" at bounding box center [526, 169] width 354 height 42
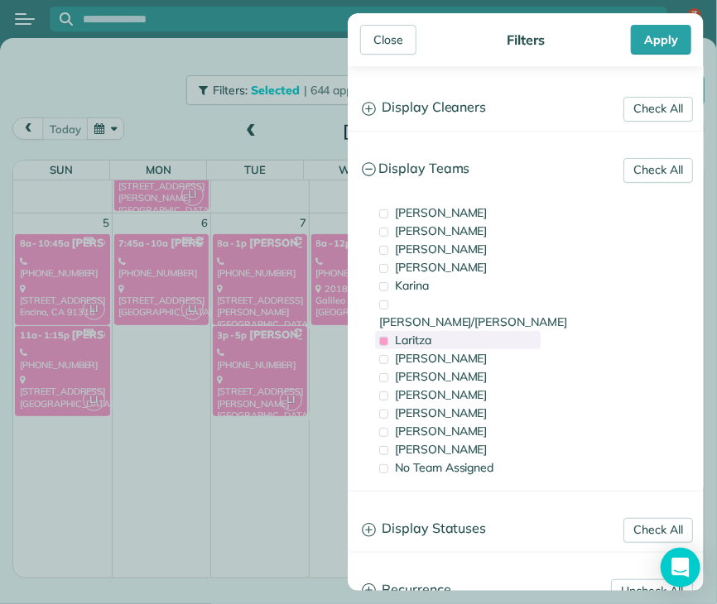
click at [413, 333] on span "Laritza" at bounding box center [413, 340] width 36 height 15
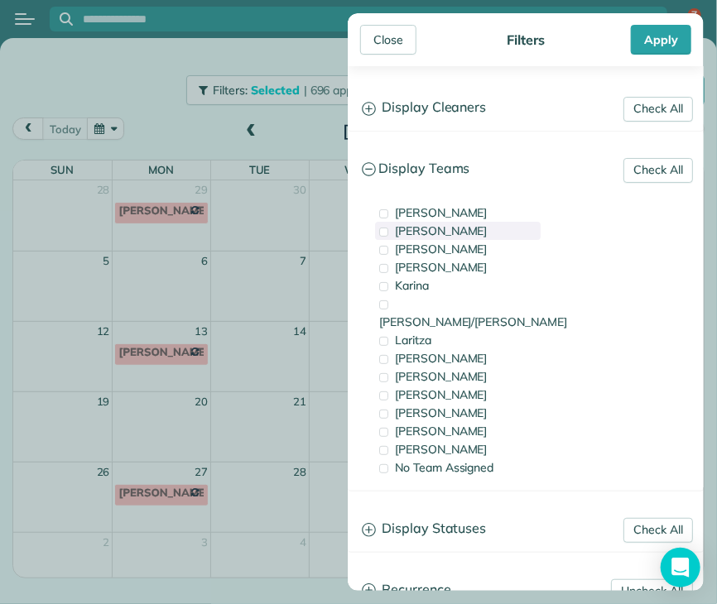
click at [417, 232] on span "[PERSON_NAME]" at bounding box center [441, 231] width 93 height 15
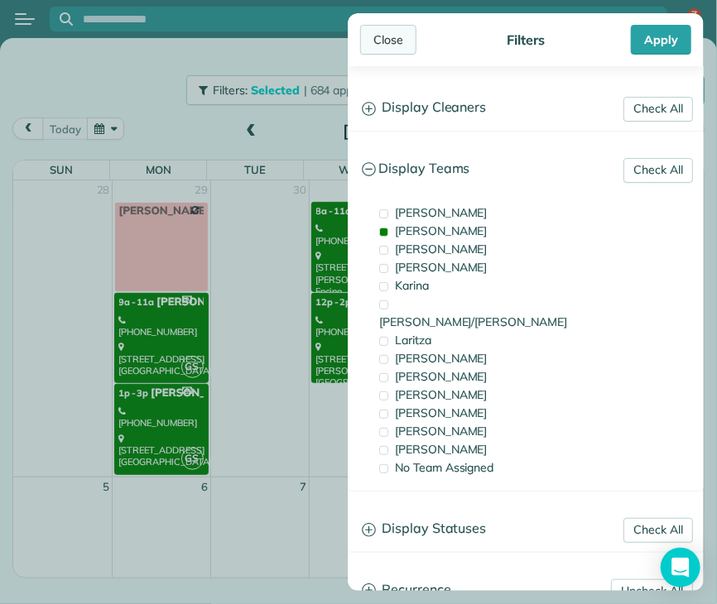
click at [385, 37] on div "Close" at bounding box center [388, 40] width 56 height 30
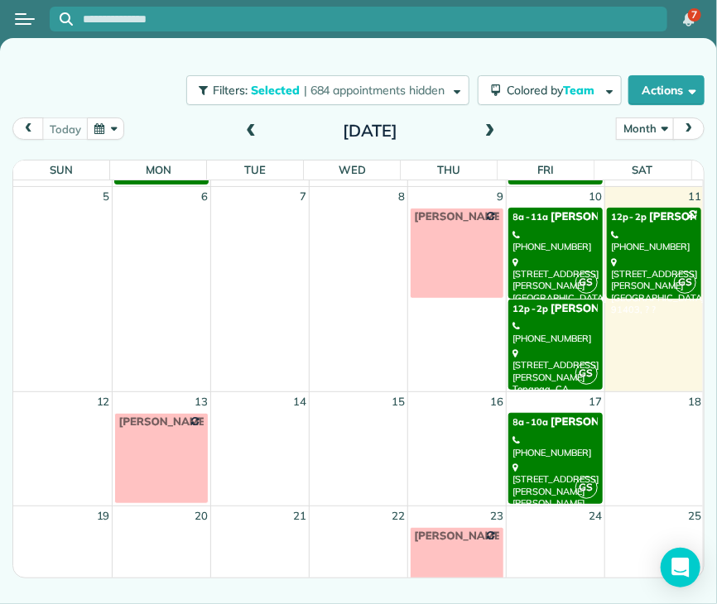
scroll to position [291, 0]
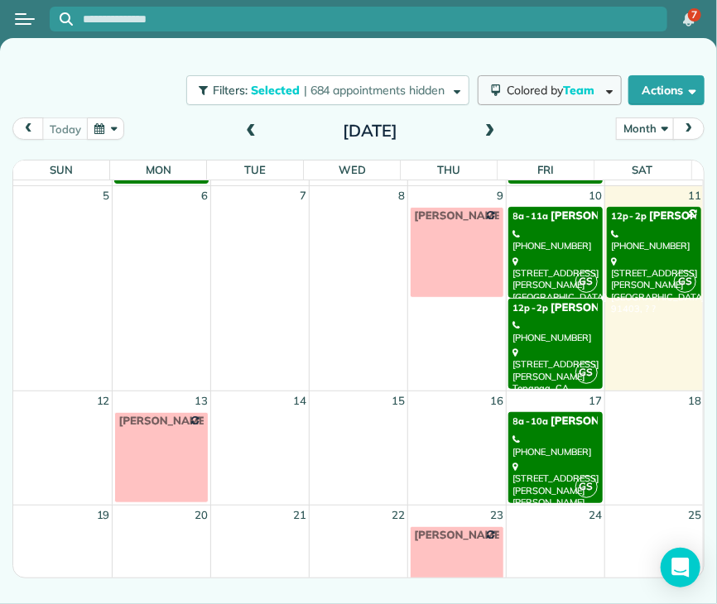
click at [585, 87] on span "Team" at bounding box center [580, 90] width 34 height 15
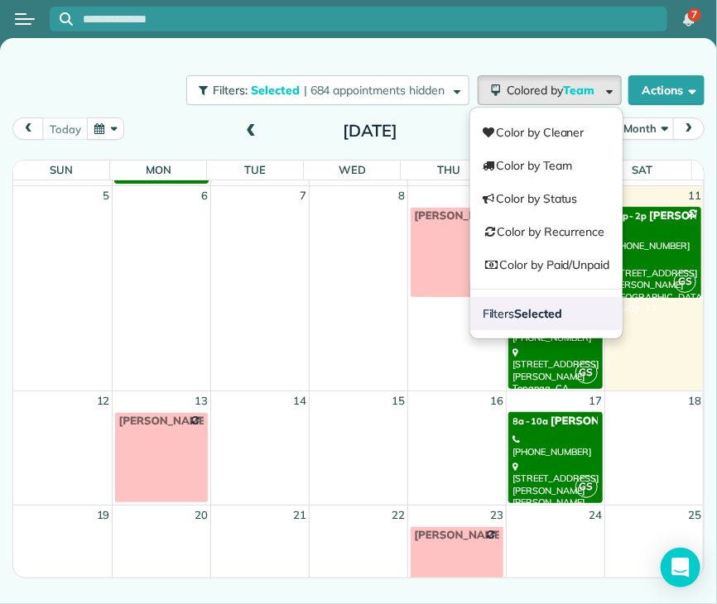
click at [516, 316] on strong "Selected" at bounding box center [539, 313] width 48 height 15
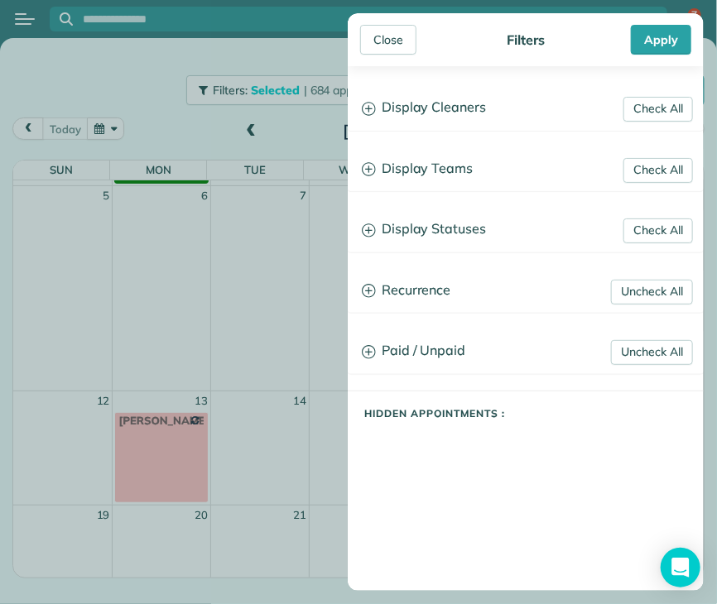
click at [399, 166] on h3 "Display Teams" at bounding box center [526, 169] width 354 height 42
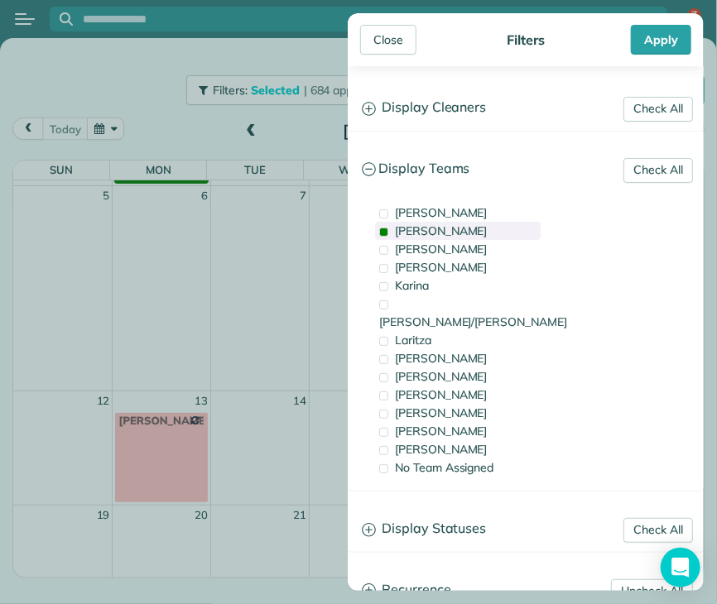
click at [402, 229] on span "[PERSON_NAME]" at bounding box center [441, 231] width 93 height 15
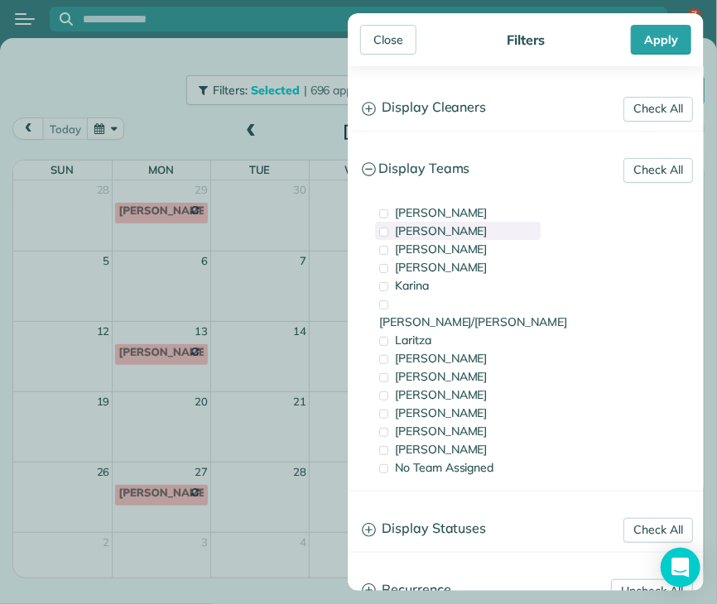
scroll to position [0, 0]
click at [412, 388] on span "[PERSON_NAME]" at bounding box center [441, 395] width 93 height 15
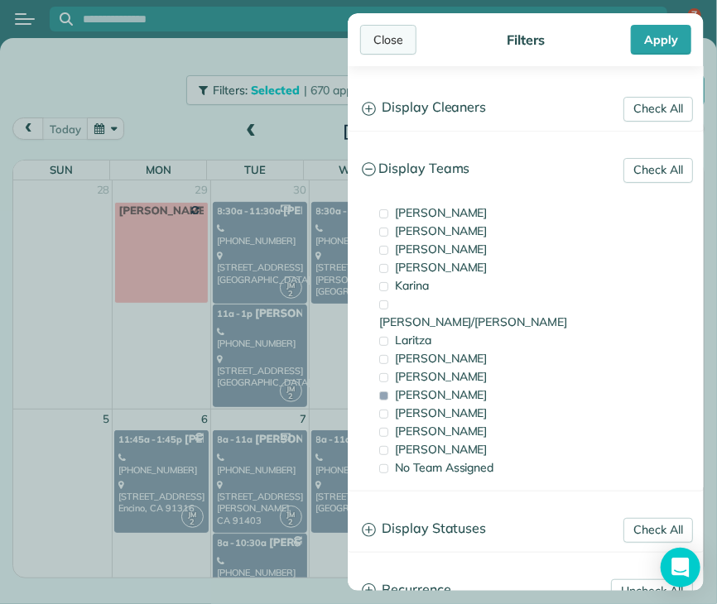
click at [394, 41] on div "Close" at bounding box center [388, 40] width 56 height 30
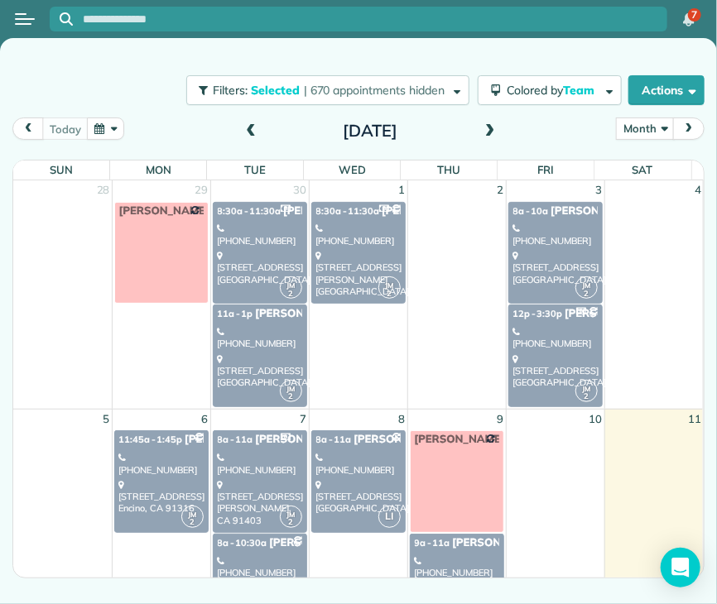
click at [261, 492] on div "[STREET_ADDRESS]" at bounding box center [260, 502] width 84 height 47
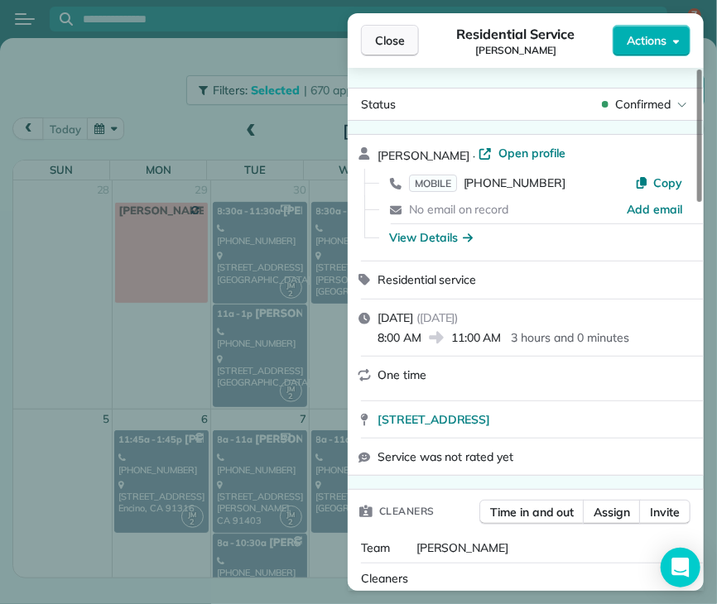
click at [386, 45] on span "Close" at bounding box center [390, 40] width 30 height 17
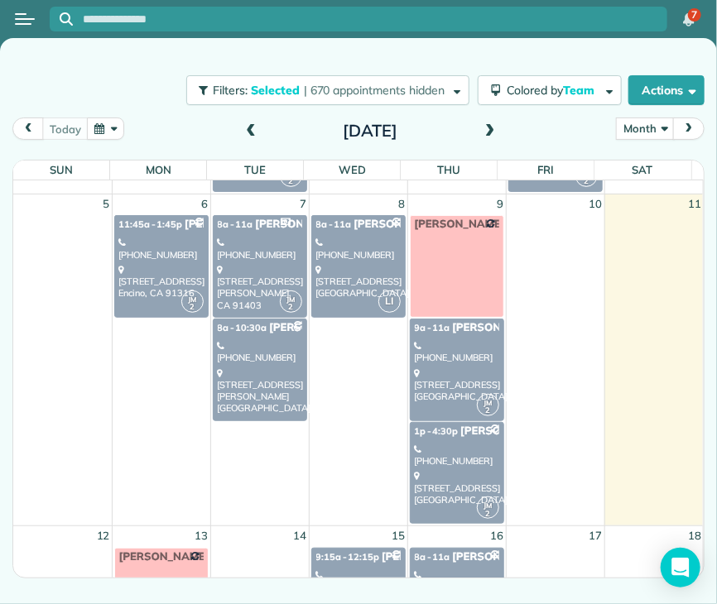
scroll to position [224, 0]
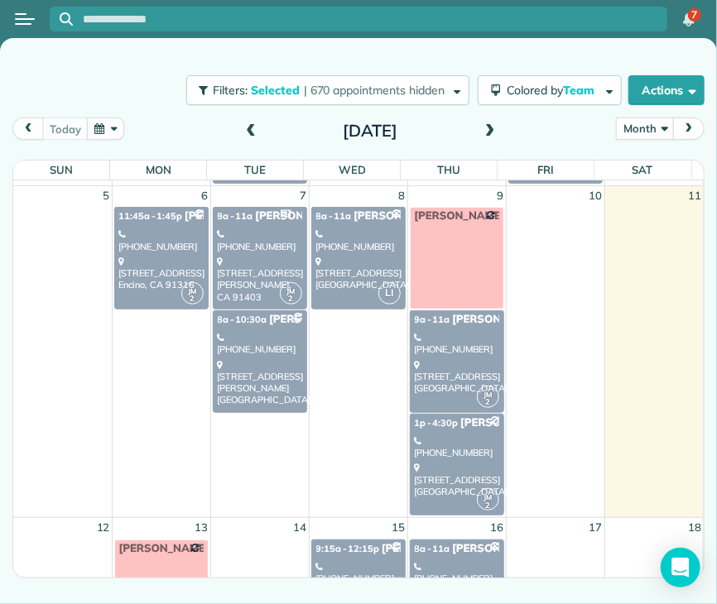
click at [442, 378] on div "[STREET_ADDRESS]" at bounding box center [457, 377] width 84 height 36
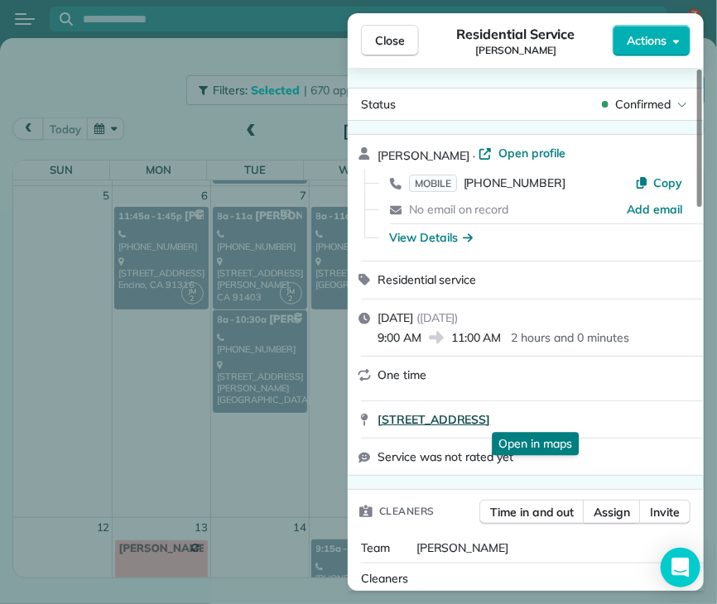
click at [490, 416] on span "[STREET_ADDRESS]" at bounding box center [434, 420] width 113 height 17
click at [398, 44] on span "Close" at bounding box center [390, 40] width 30 height 17
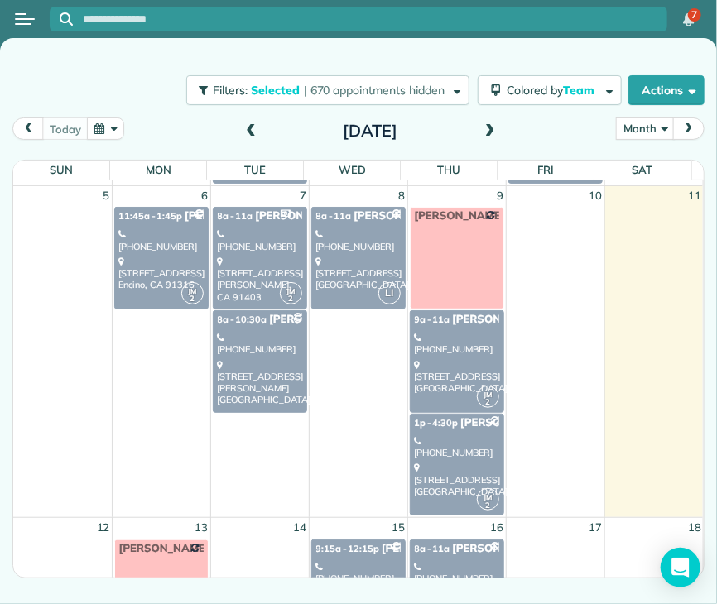
click at [449, 444] on div "[PHONE_NUMBER]" at bounding box center [457, 448] width 84 height 24
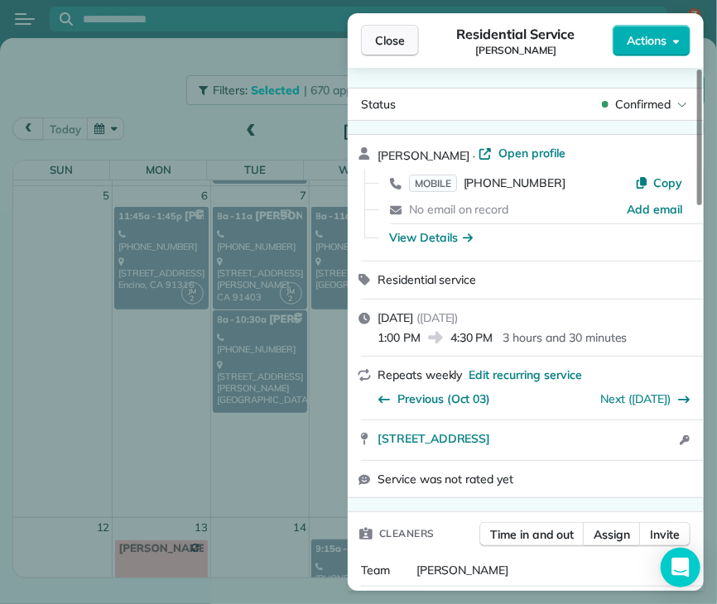
click at [393, 34] on span "Close" at bounding box center [390, 40] width 30 height 17
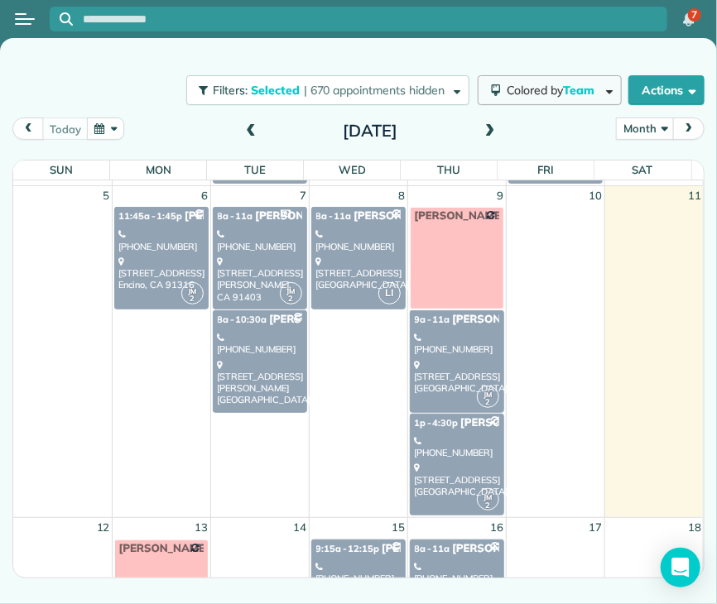
click at [532, 91] on span "Colored by Team" at bounding box center [554, 90] width 94 height 15
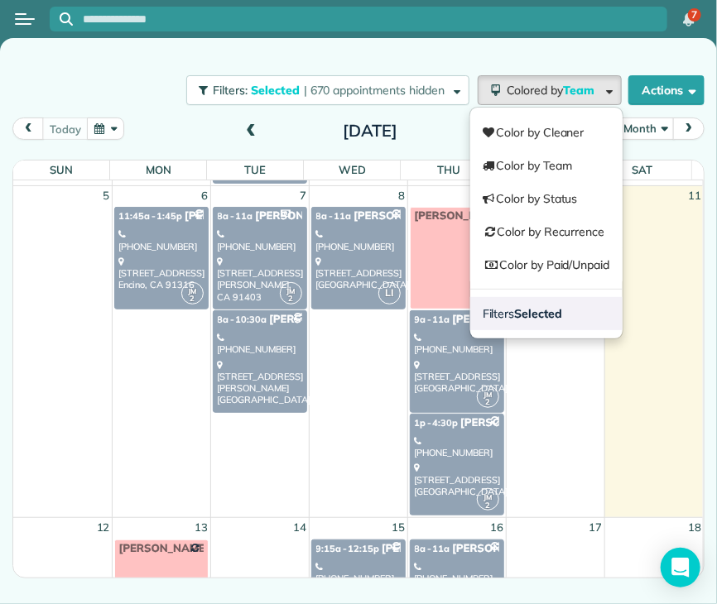
click at [538, 315] on strong "Selected" at bounding box center [539, 313] width 48 height 15
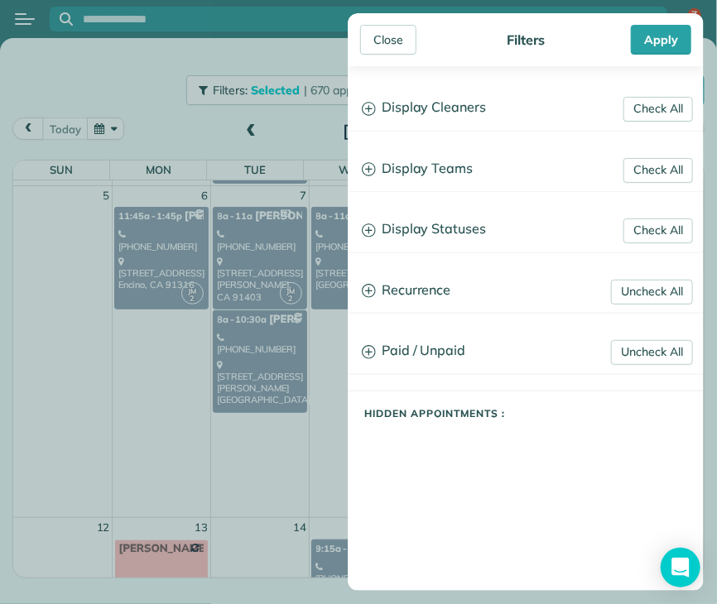
click at [426, 162] on h3 "Display Teams" at bounding box center [526, 169] width 354 height 42
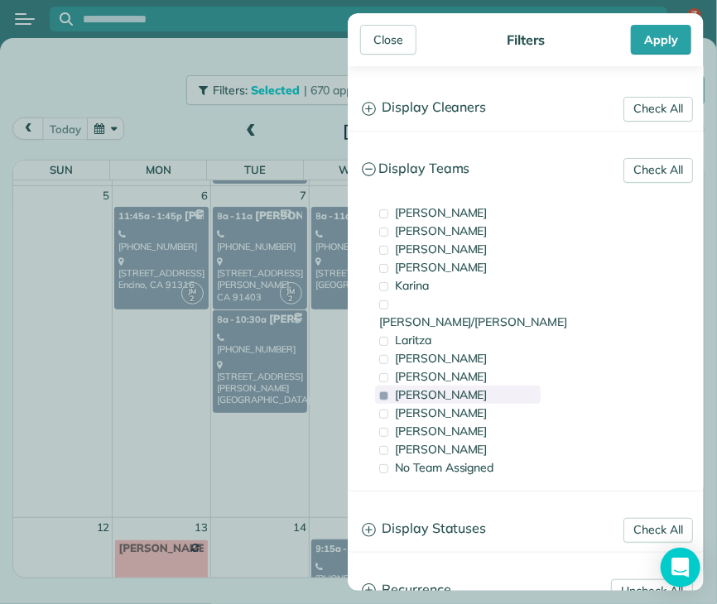
click at [392, 440] on div "[PERSON_NAME]" at bounding box center [458, 449] width 166 height 18
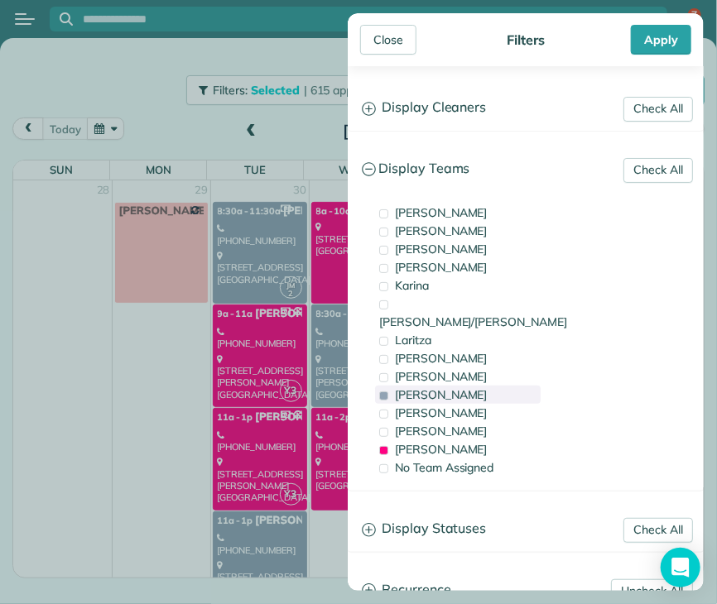
click at [396, 388] on span "[PERSON_NAME]" at bounding box center [441, 395] width 93 height 15
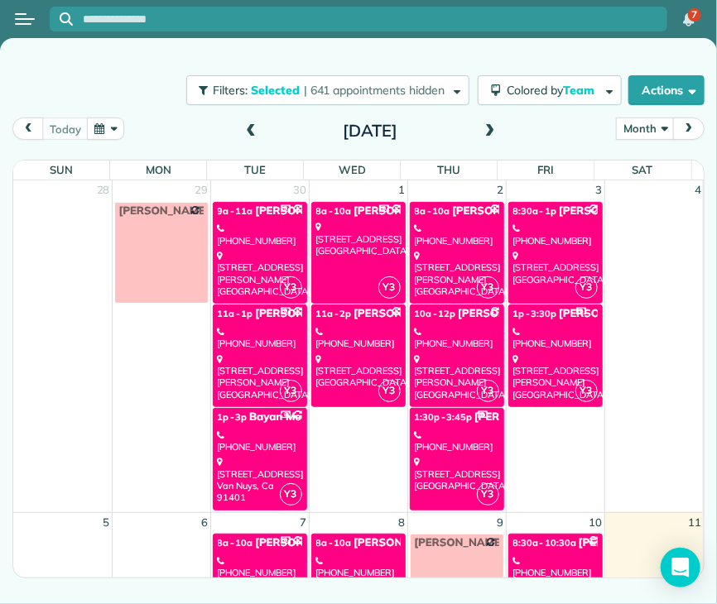
click at [111, 167] on div "Close Filters Apply Check All Display Cleaners [PERSON_NAME] [PERSON_NAME] [PER…" at bounding box center [358, 302] width 717 height 604
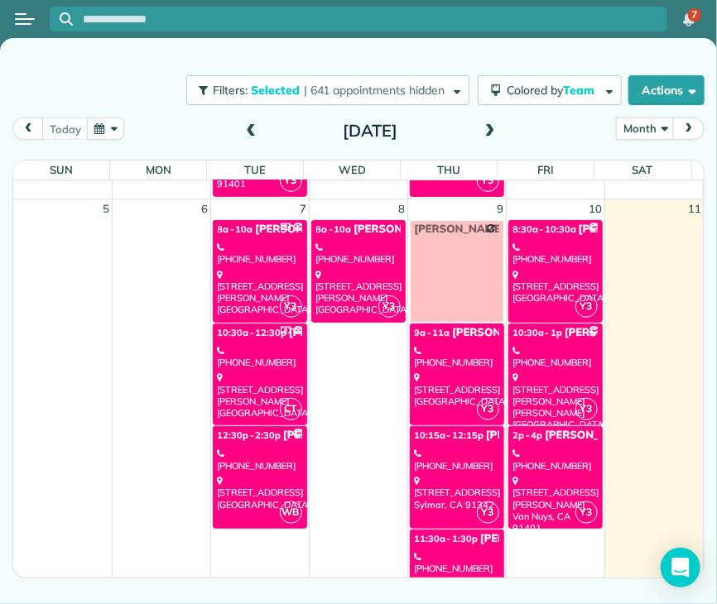
scroll to position [318, 0]
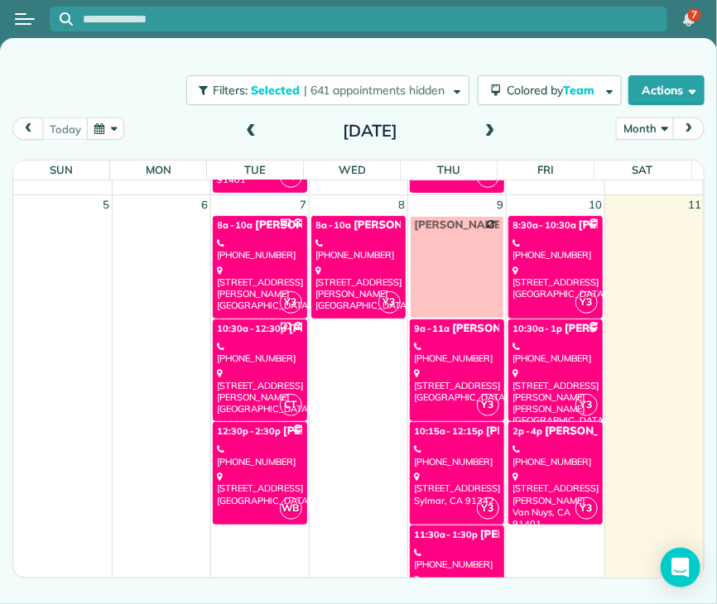
click at [261, 381] on div "[STREET_ADDRESS][PERSON_NAME]" at bounding box center [260, 391] width 84 height 47
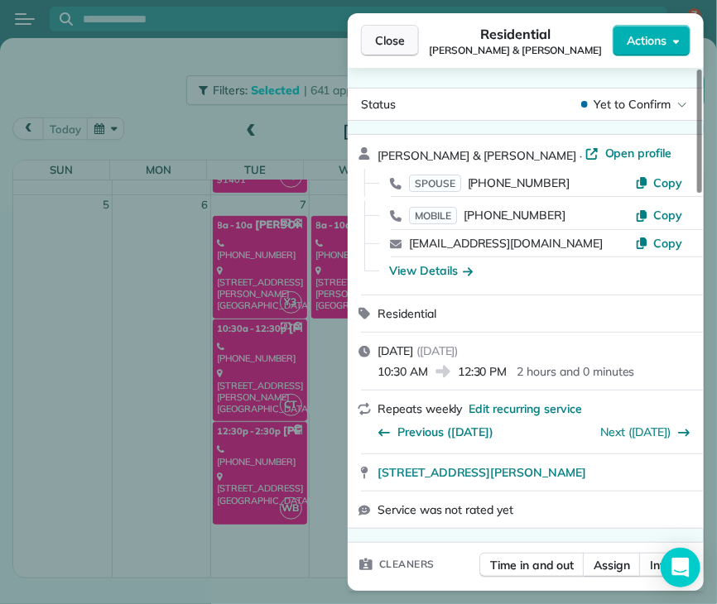
click at [397, 46] on span "Close" at bounding box center [390, 40] width 30 height 17
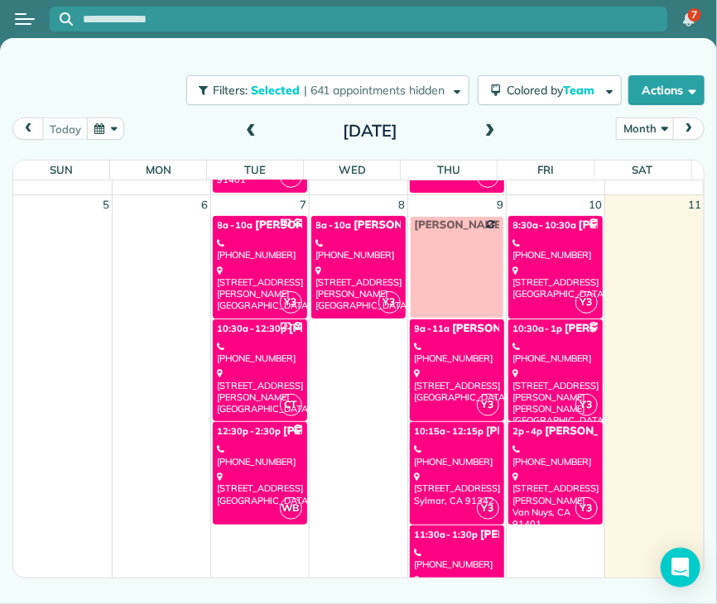
click at [442, 387] on div "[STREET_ADDRESS]" at bounding box center [457, 386] width 84 height 36
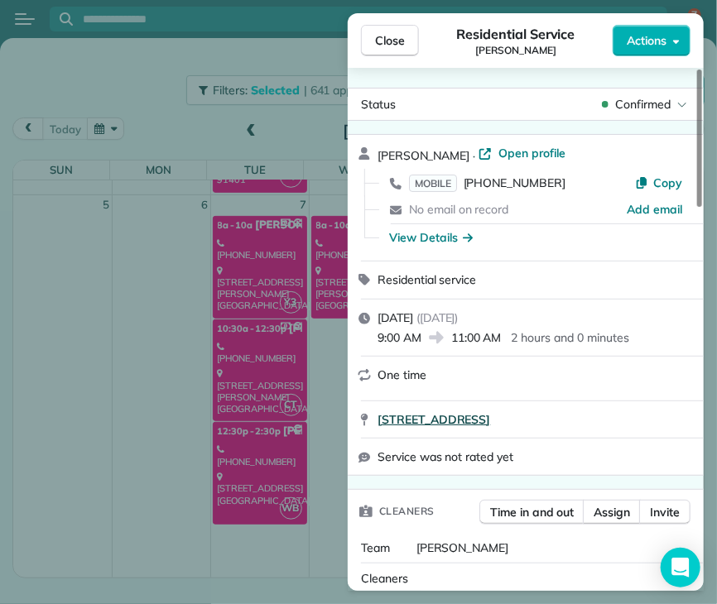
click at [490, 419] on span "[STREET_ADDRESS]" at bounding box center [434, 420] width 113 height 17
click at [402, 43] on span "Close" at bounding box center [390, 40] width 30 height 17
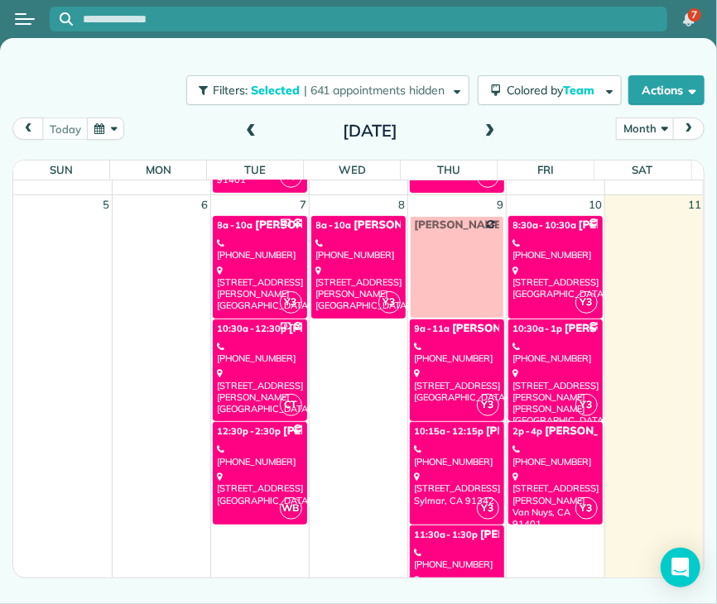
click at [439, 547] on div "[PHONE_NUMBER]" at bounding box center [457, 559] width 84 height 24
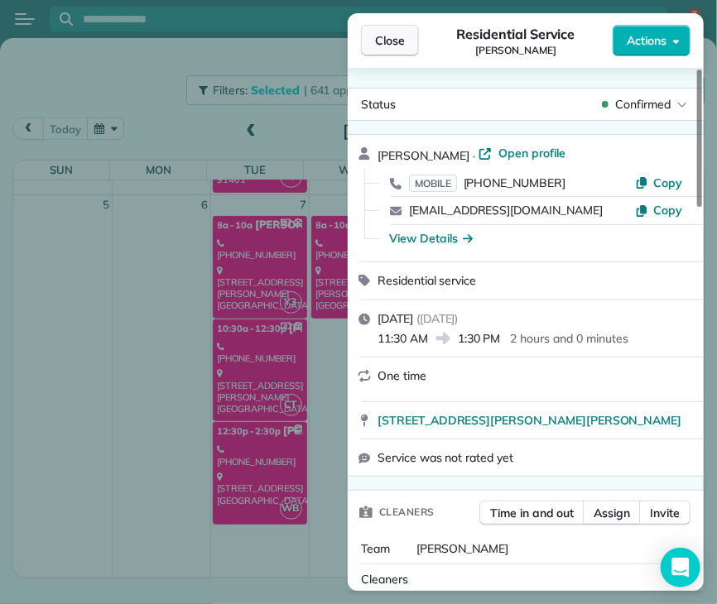
click at [392, 46] on span "Close" at bounding box center [390, 40] width 30 height 17
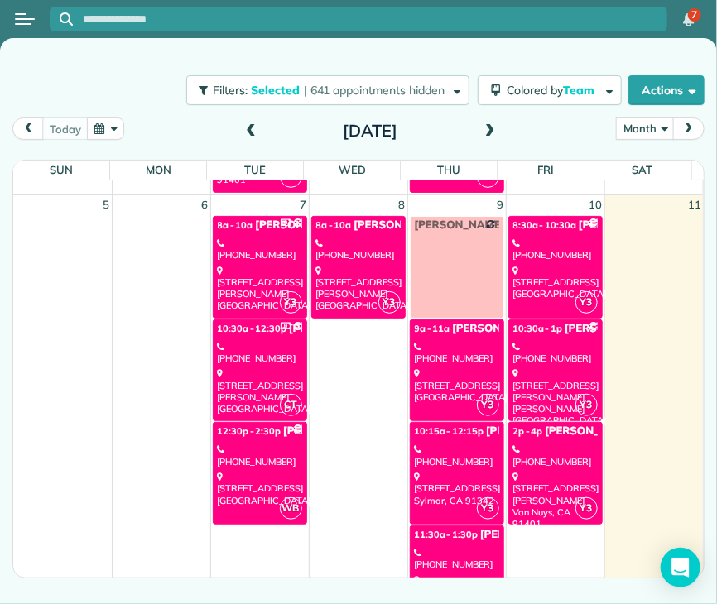
click at [548, 446] on div "[PHONE_NUMBER]" at bounding box center [555, 456] width 84 height 24
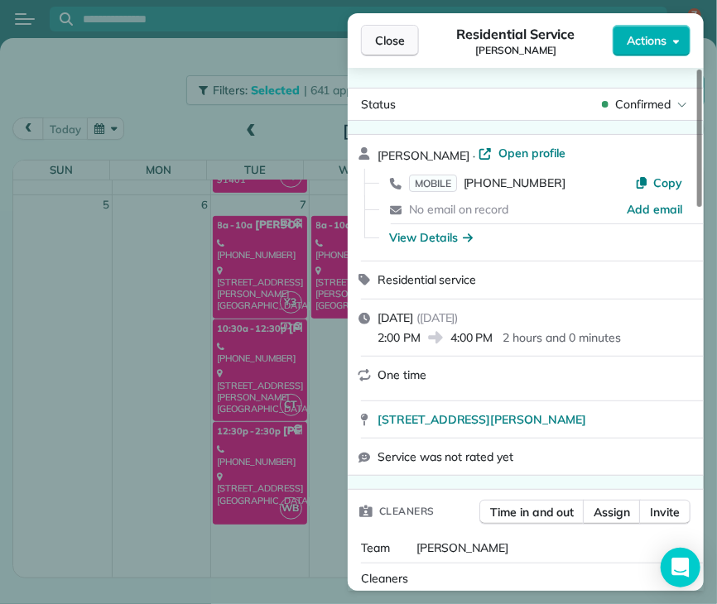
click at [392, 36] on span "Close" at bounding box center [390, 40] width 30 height 17
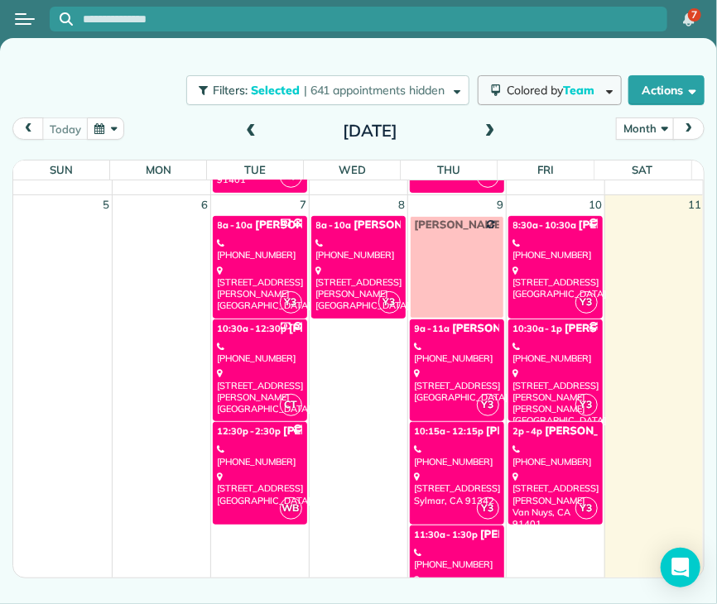
click at [569, 86] on span "Team" at bounding box center [580, 90] width 34 height 15
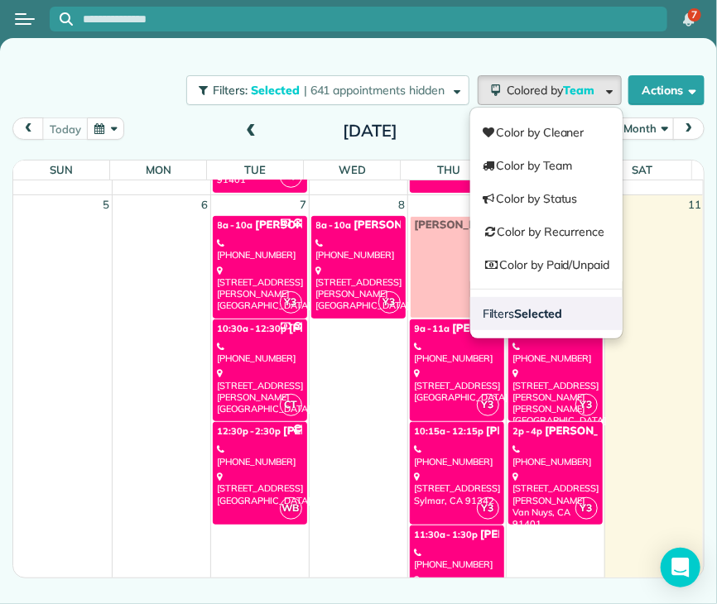
click at [543, 308] on strong "Selected" at bounding box center [539, 313] width 48 height 15
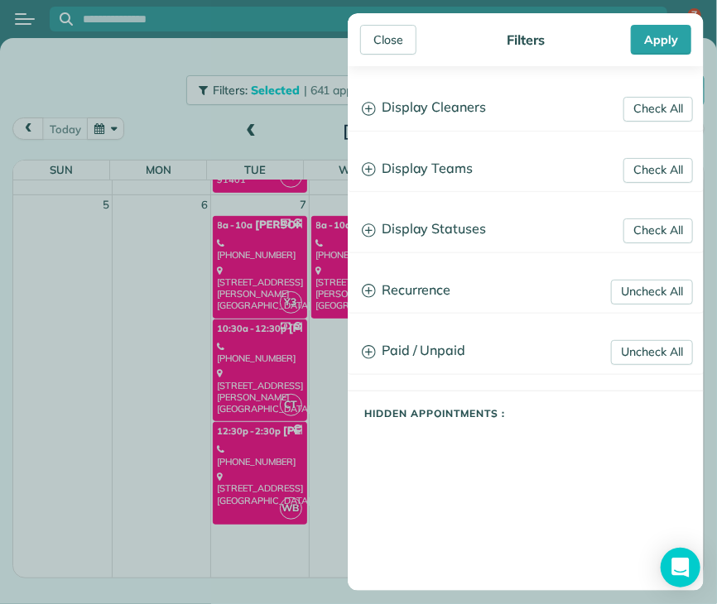
click at [410, 158] on h3 "Display Teams" at bounding box center [526, 169] width 354 height 42
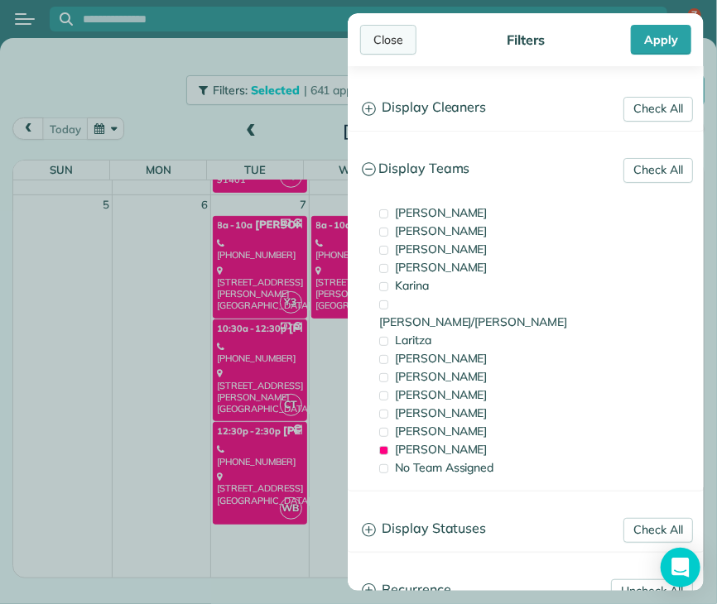
click at [391, 37] on div "Close" at bounding box center [388, 40] width 56 height 30
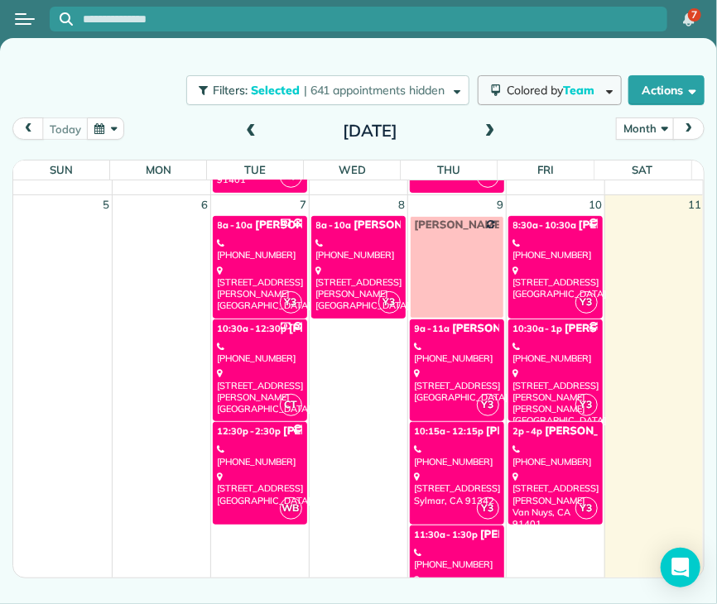
click at [524, 80] on button "Colored by Team" at bounding box center [550, 90] width 144 height 30
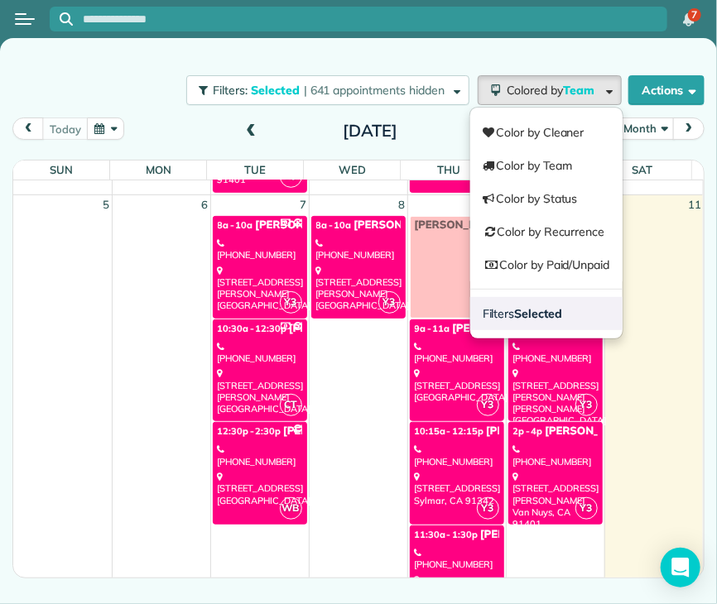
click at [525, 325] on link "Filters Selected" at bounding box center [546, 313] width 152 height 33
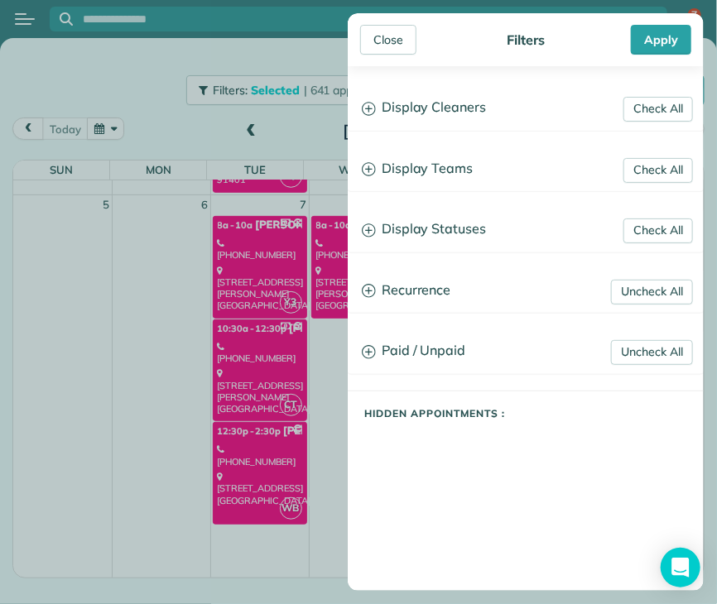
click at [431, 172] on h3 "Display Teams" at bounding box center [526, 169] width 354 height 42
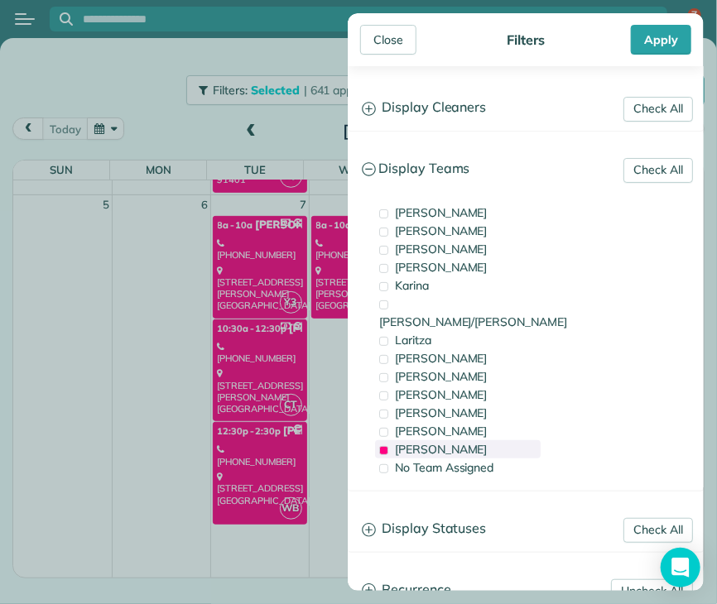
click at [404, 442] on span "[PERSON_NAME]" at bounding box center [441, 449] width 93 height 15
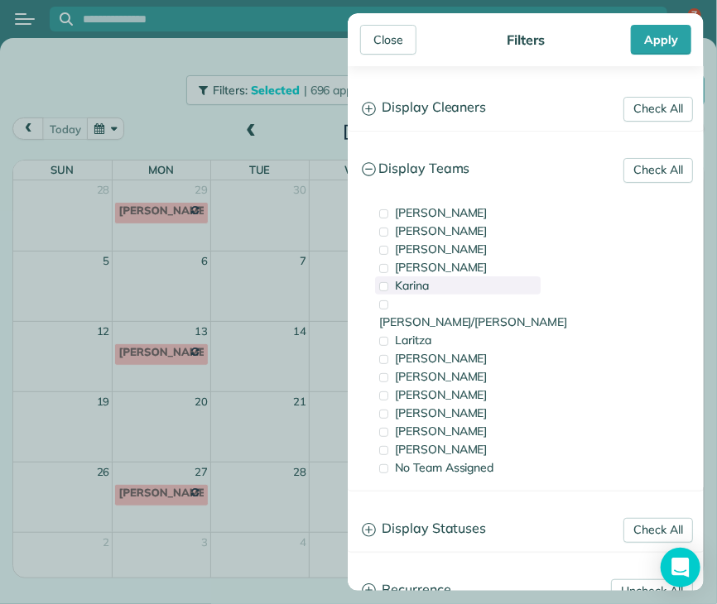
click at [422, 289] on span "Karina" at bounding box center [412, 285] width 34 height 15
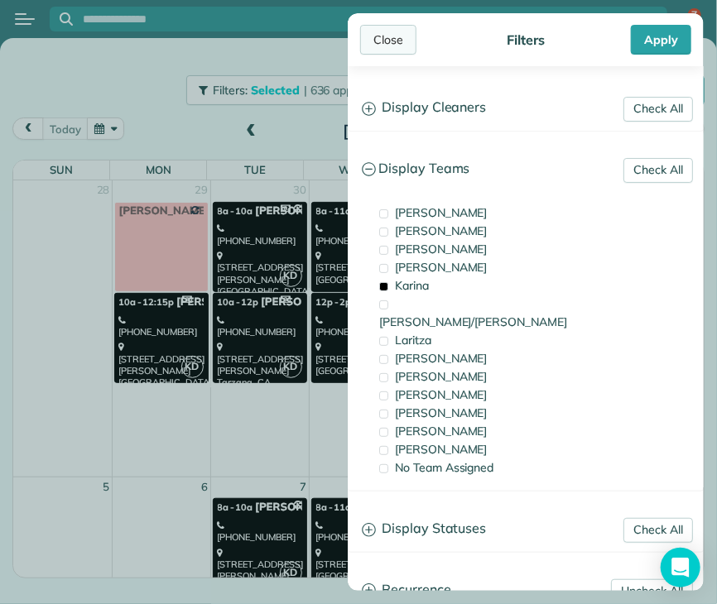
click at [384, 36] on div "Close" at bounding box center [388, 40] width 56 height 30
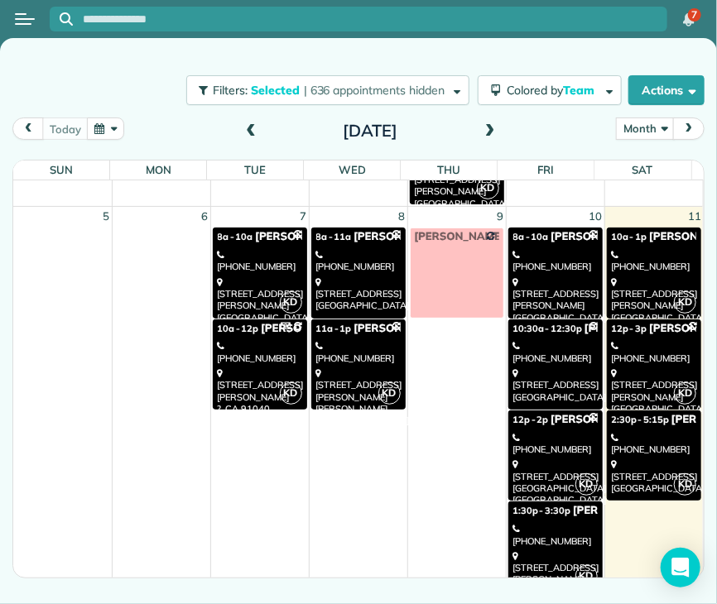
scroll to position [284, 0]
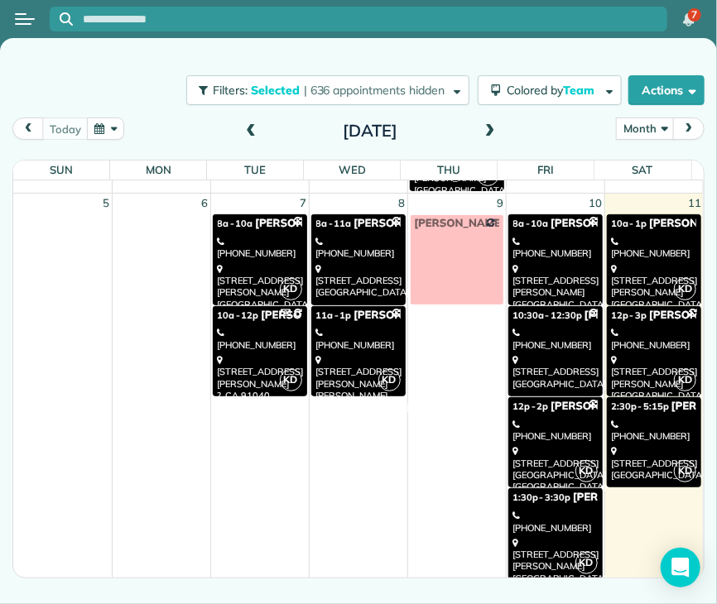
click at [547, 414] on link "KD 12p - 2p [PERSON_NAME] [PHONE_NUMBER] [STREET_ADDRESS]" at bounding box center [555, 442] width 94 height 90
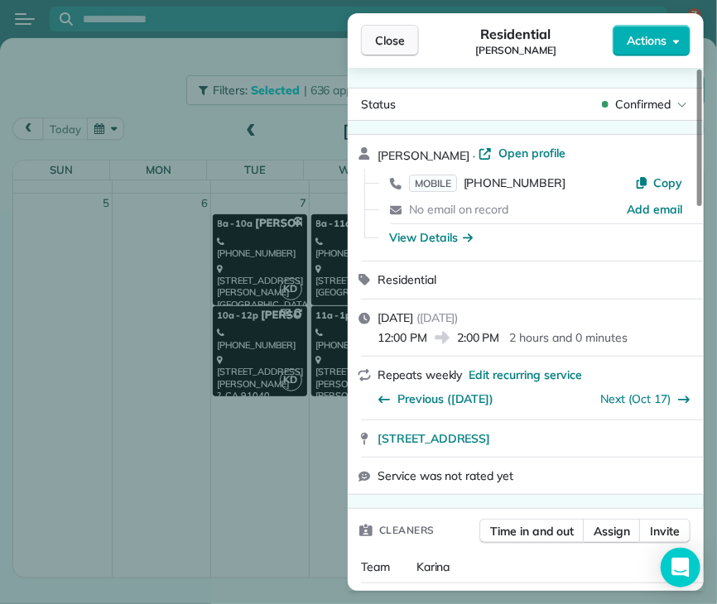
click at [379, 42] on span "Close" at bounding box center [390, 40] width 30 height 17
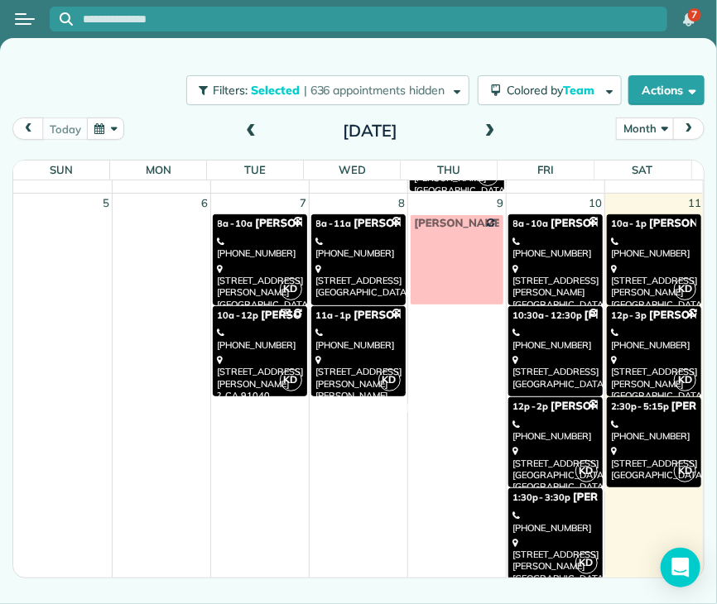
click at [532, 537] on div "[STREET_ADDRESS][PERSON_NAME]" at bounding box center [555, 560] width 84 height 47
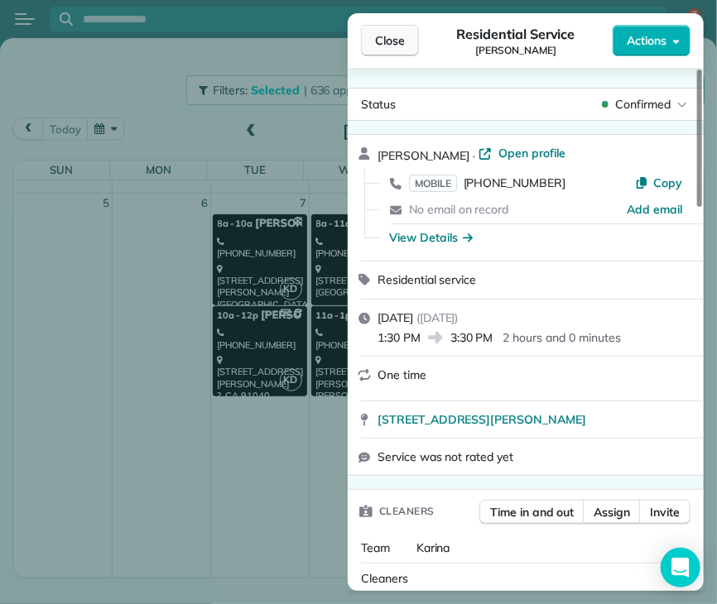
click at [397, 46] on span "Close" at bounding box center [390, 40] width 30 height 17
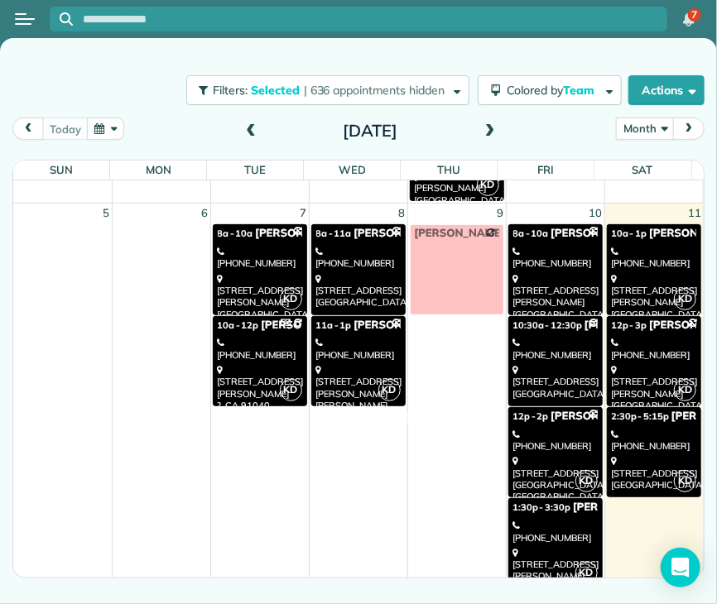
scroll to position [273, 0]
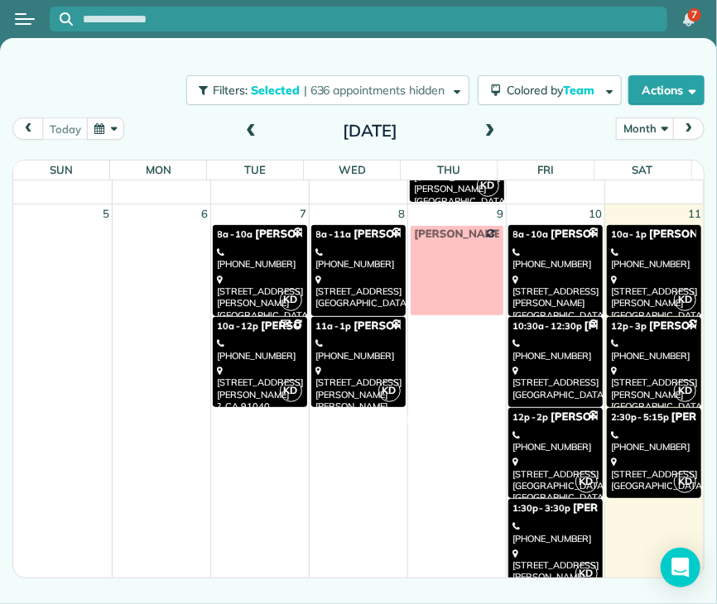
click at [639, 456] on div "[STREET_ADDRESS]" at bounding box center [654, 474] width 85 height 36
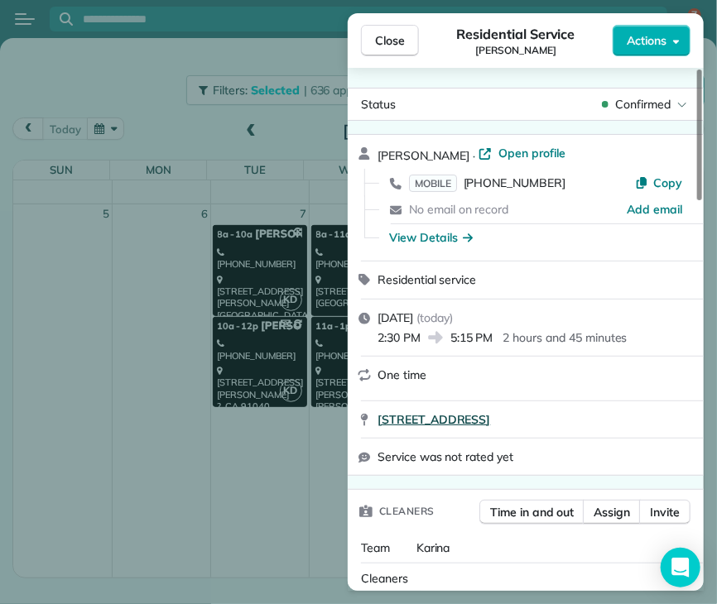
click at [490, 423] on span "[STREET_ADDRESS]" at bounding box center [434, 420] width 113 height 17
click at [398, 41] on span "Close" at bounding box center [390, 40] width 30 height 17
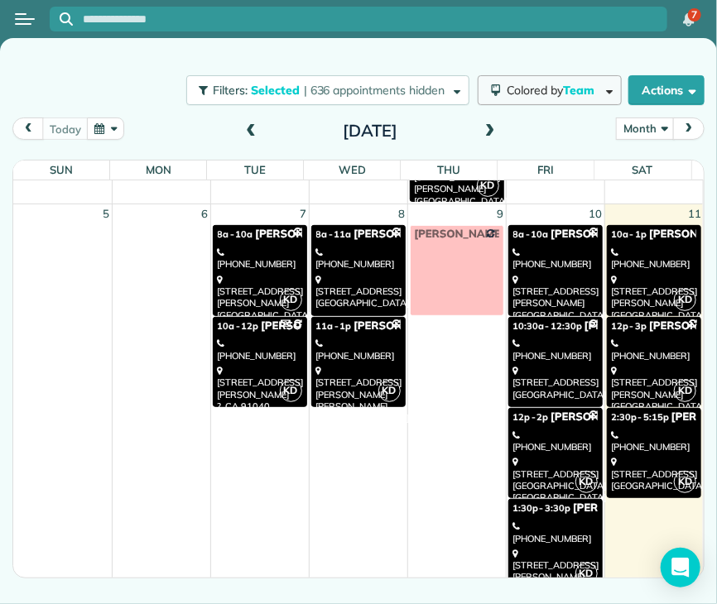
click at [531, 88] on span "Colored by Team" at bounding box center [554, 90] width 94 height 15
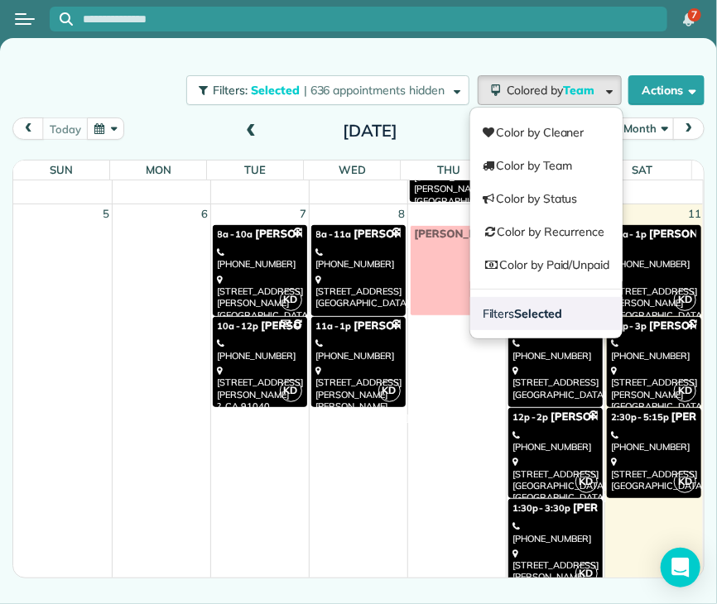
click at [531, 311] on strong "Selected" at bounding box center [539, 313] width 48 height 15
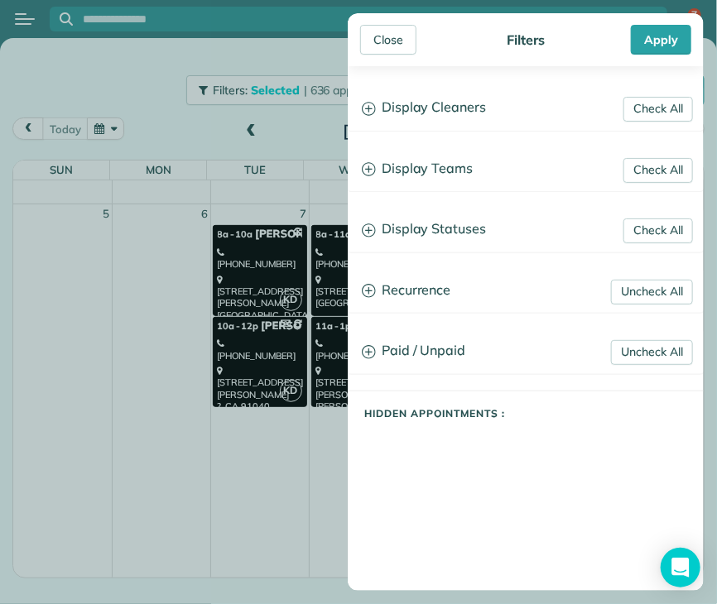
click at [449, 165] on h3 "Display Teams" at bounding box center [526, 169] width 354 height 42
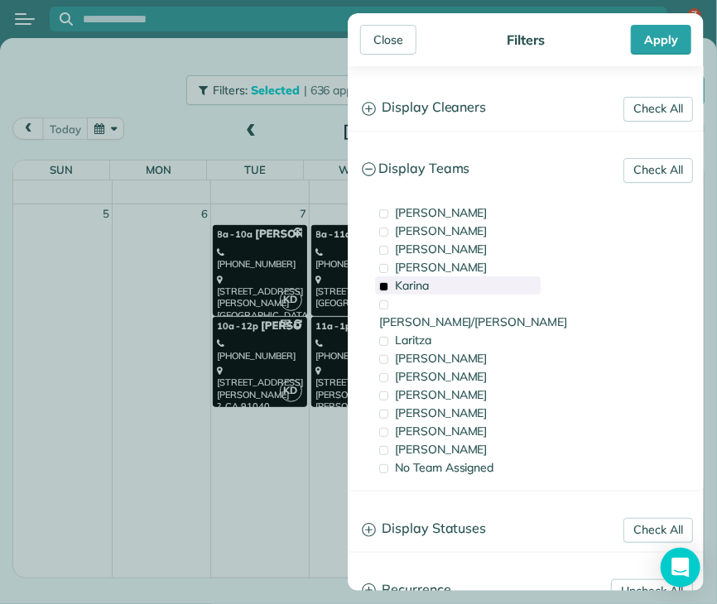
click at [426, 289] on span "Karina" at bounding box center [412, 285] width 34 height 15
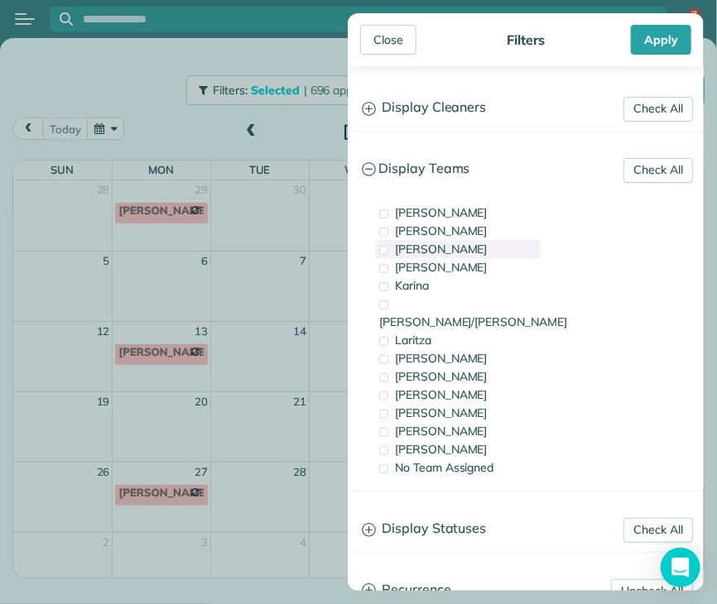
click at [427, 249] on div "[PERSON_NAME]" at bounding box center [458, 249] width 166 height 18
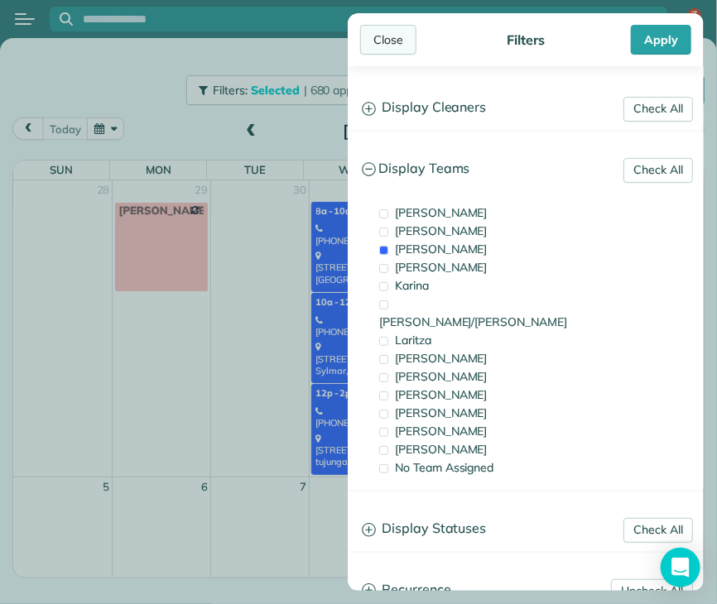
click at [392, 43] on div "Close" at bounding box center [388, 40] width 56 height 30
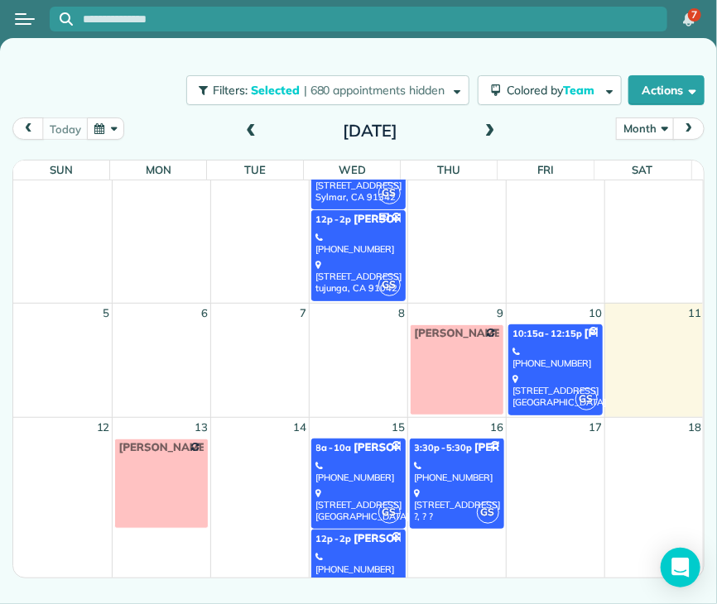
scroll to position [175, 0]
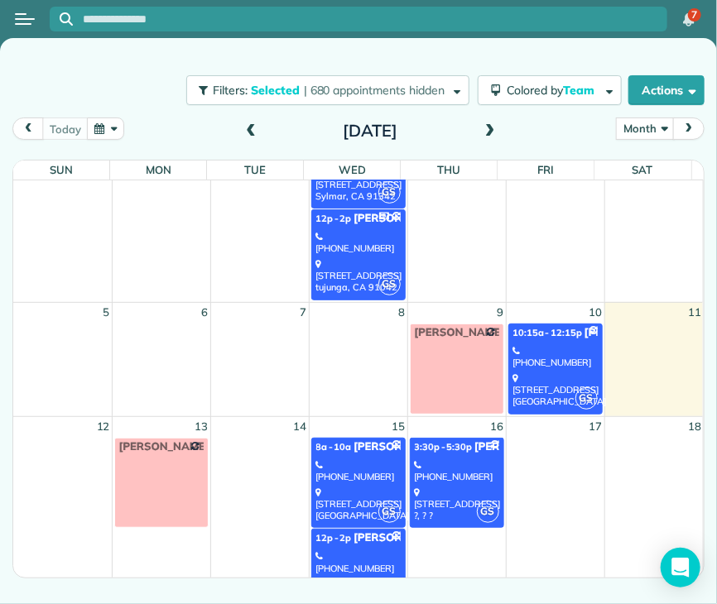
click at [546, 385] on div "[STREET_ADDRESS]" at bounding box center [555, 391] width 84 height 36
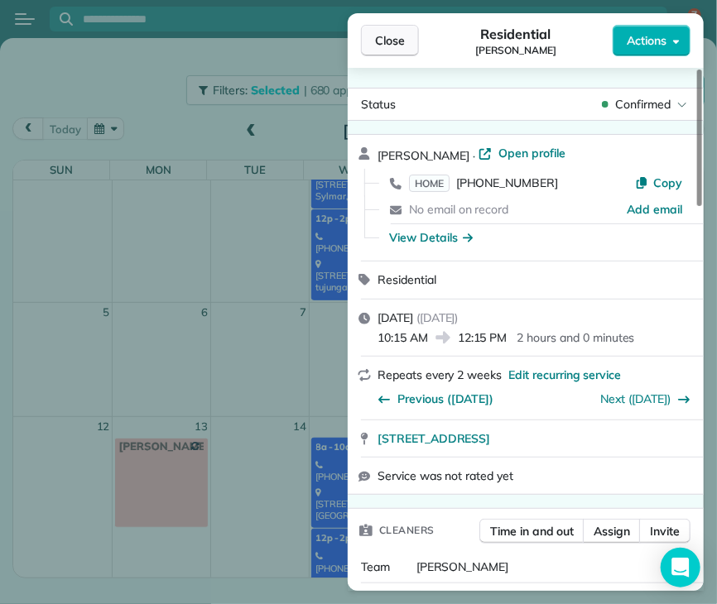
click at [390, 39] on span "Close" at bounding box center [390, 40] width 30 height 17
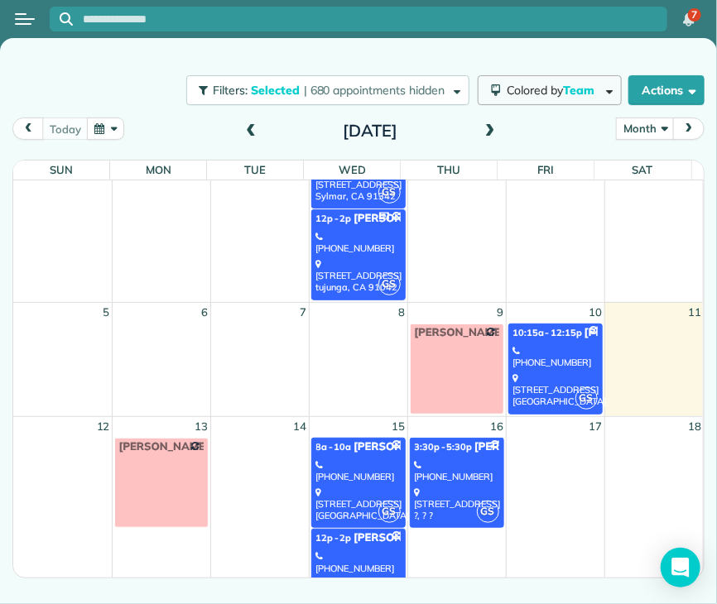
click at [533, 95] on span "Colored by Team" at bounding box center [554, 90] width 94 height 15
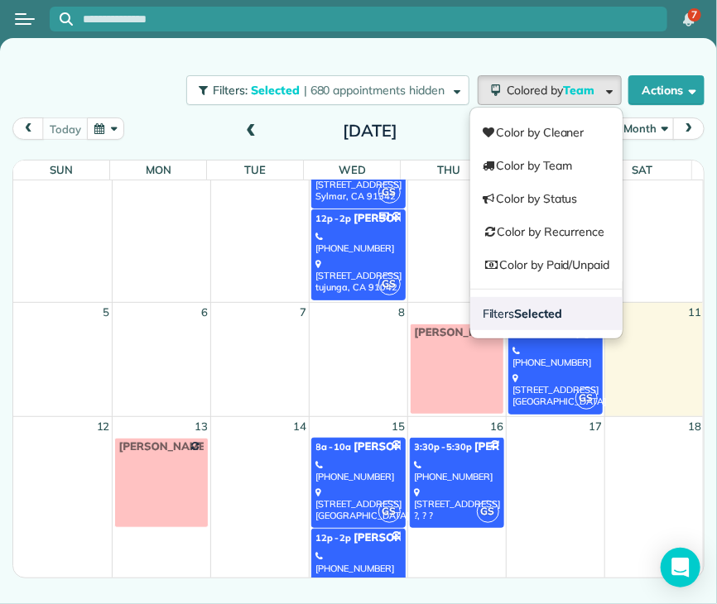
click at [540, 301] on link "Filters Selected" at bounding box center [546, 313] width 152 height 33
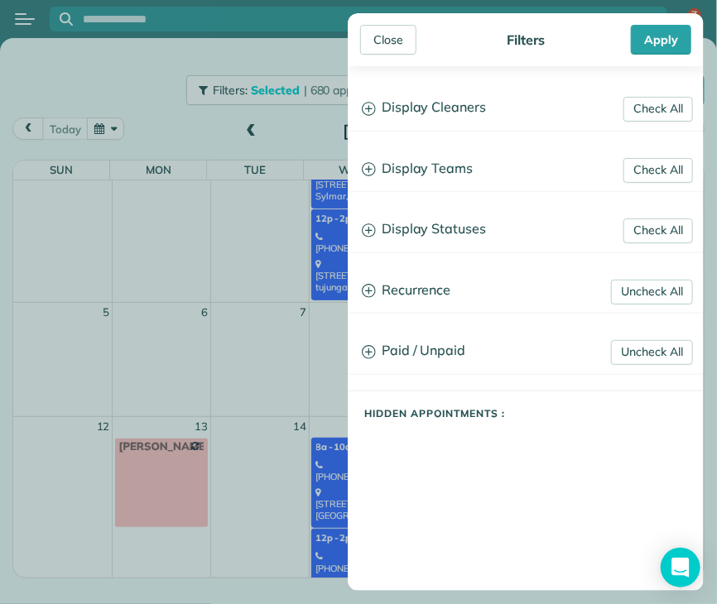
click at [438, 165] on h3 "Display Teams" at bounding box center [526, 169] width 354 height 42
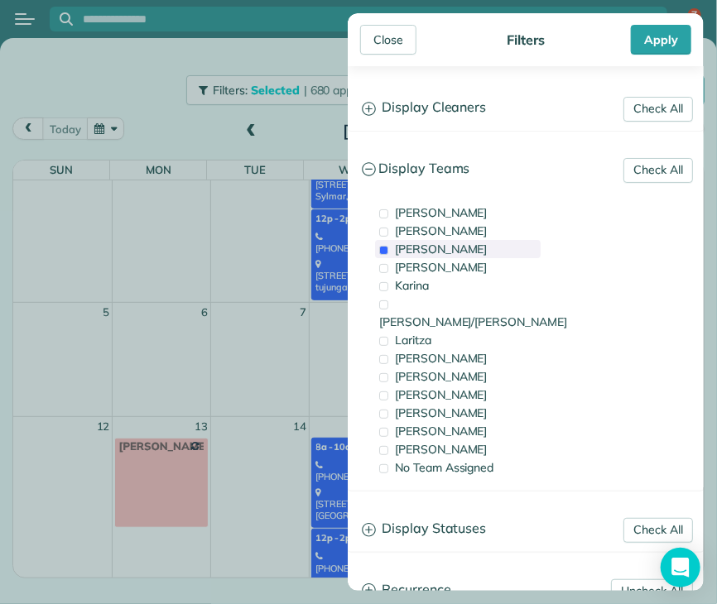
click at [416, 256] on div "[PERSON_NAME]" at bounding box center [458, 249] width 166 height 18
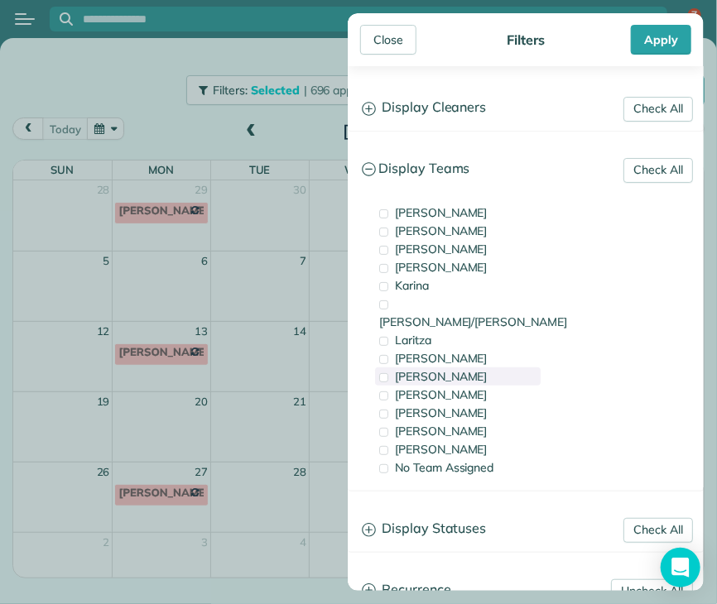
click at [474, 368] on div "[PERSON_NAME]" at bounding box center [458, 377] width 166 height 18
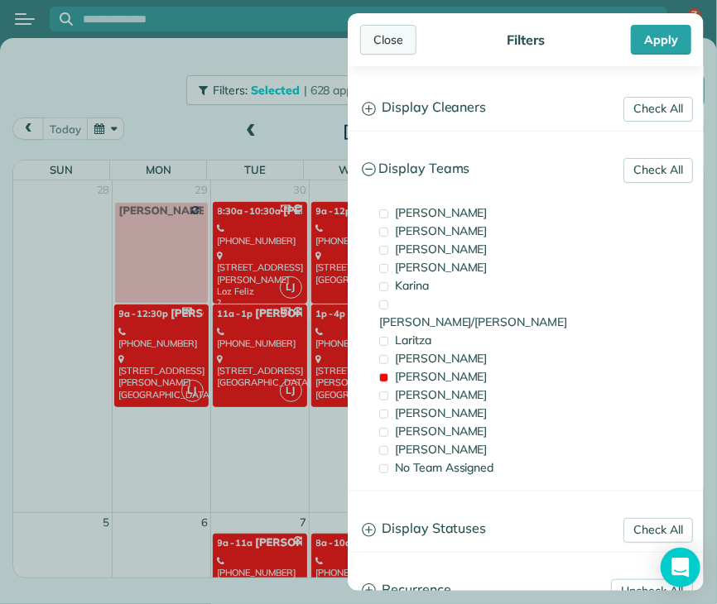
click at [396, 44] on div "Close" at bounding box center [388, 40] width 56 height 30
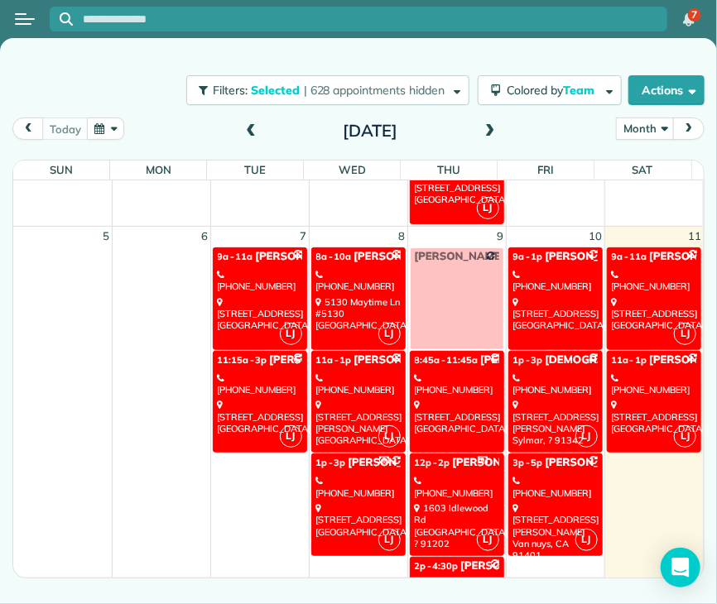
scroll to position [293, 0]
